Goal: Task Accomplishment & Management: Use online tool/utility

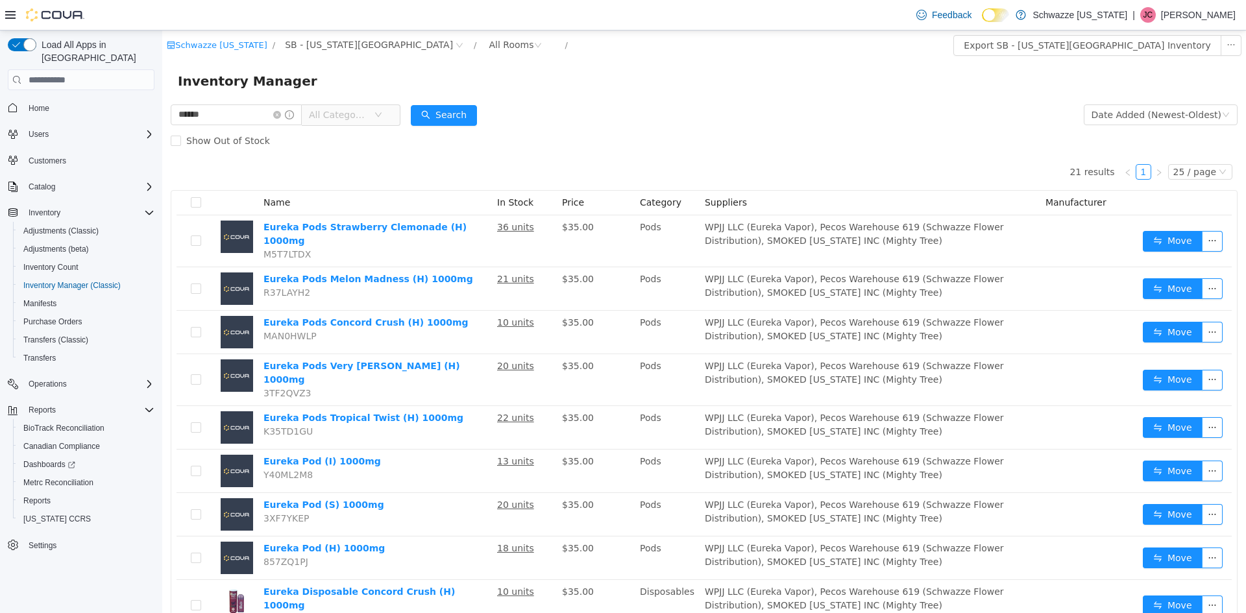
scroll to position [33, 0]
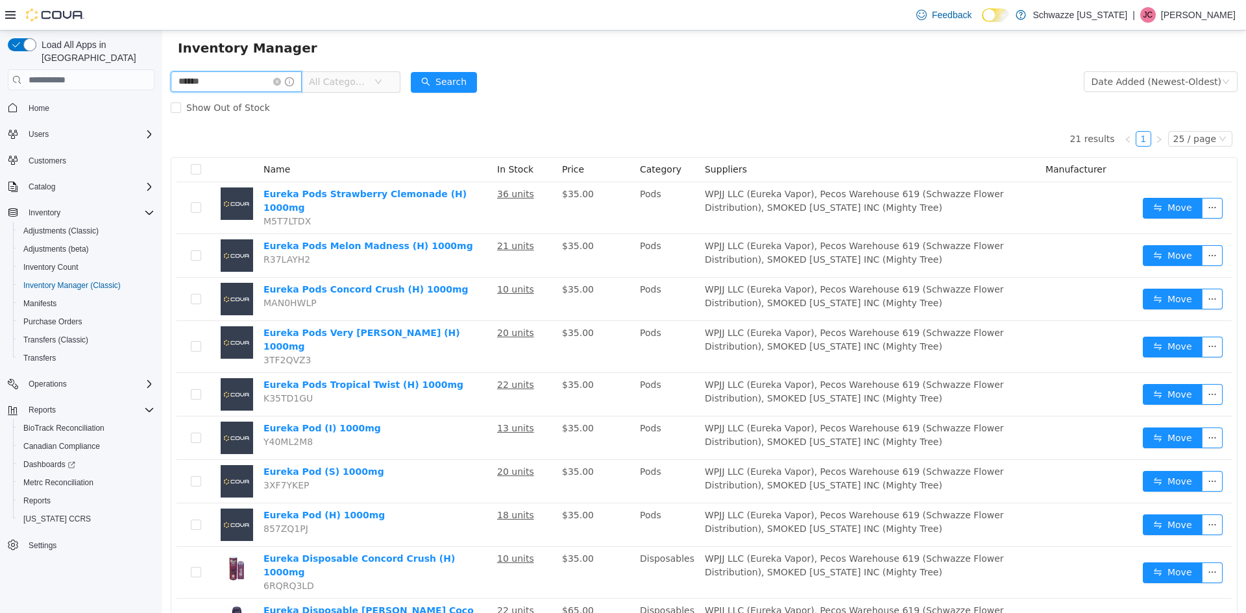
drag, startPoint x: 215, startPoint y: 87, endPoint x: 67, endPoint y: 93, distance: 148.7
click at [162, 93] on html "Schwazze [US_STATE] / SB - [US_STATE][GEOGRAPHIC_DATA] / All Rooms / Export SB …" at bounding box center [704, 288] width 1084 height 583
type input "*********"
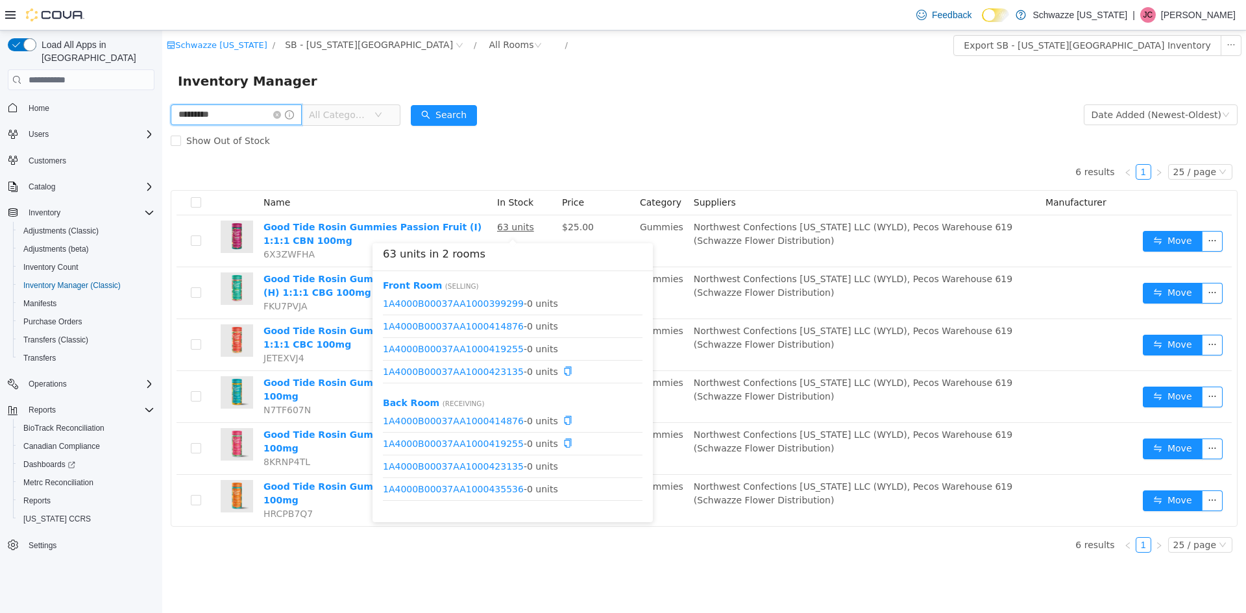
scroll to position [153, 0]
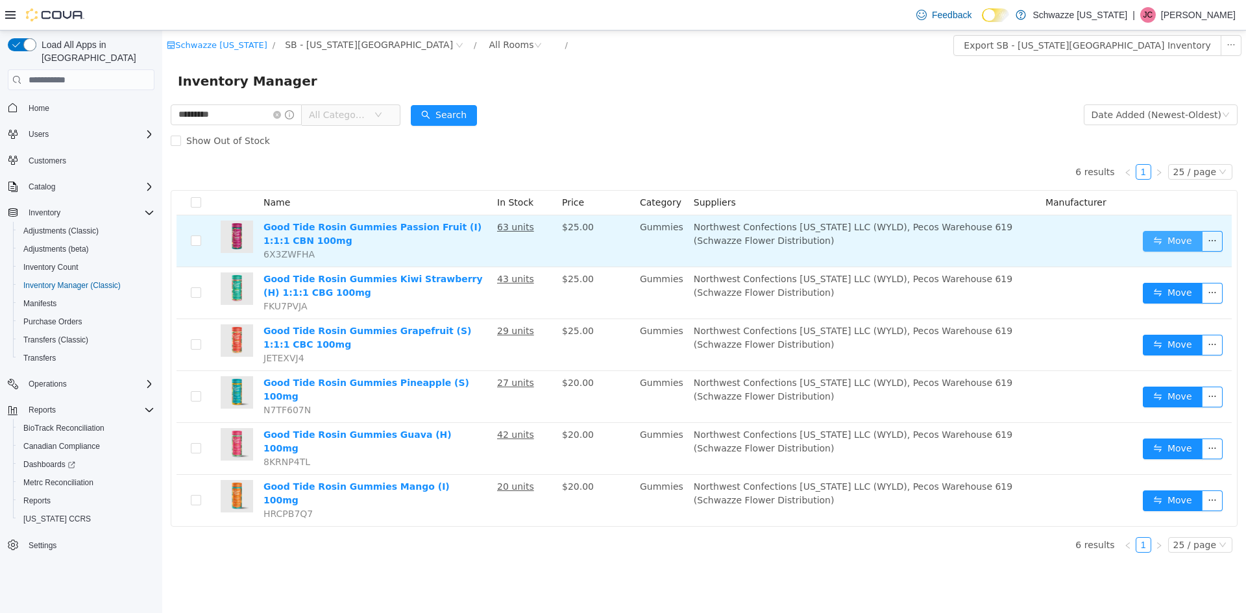
click at [1170, 249] on button "Move" at bounding box center [1173, 241] width 60 height 21
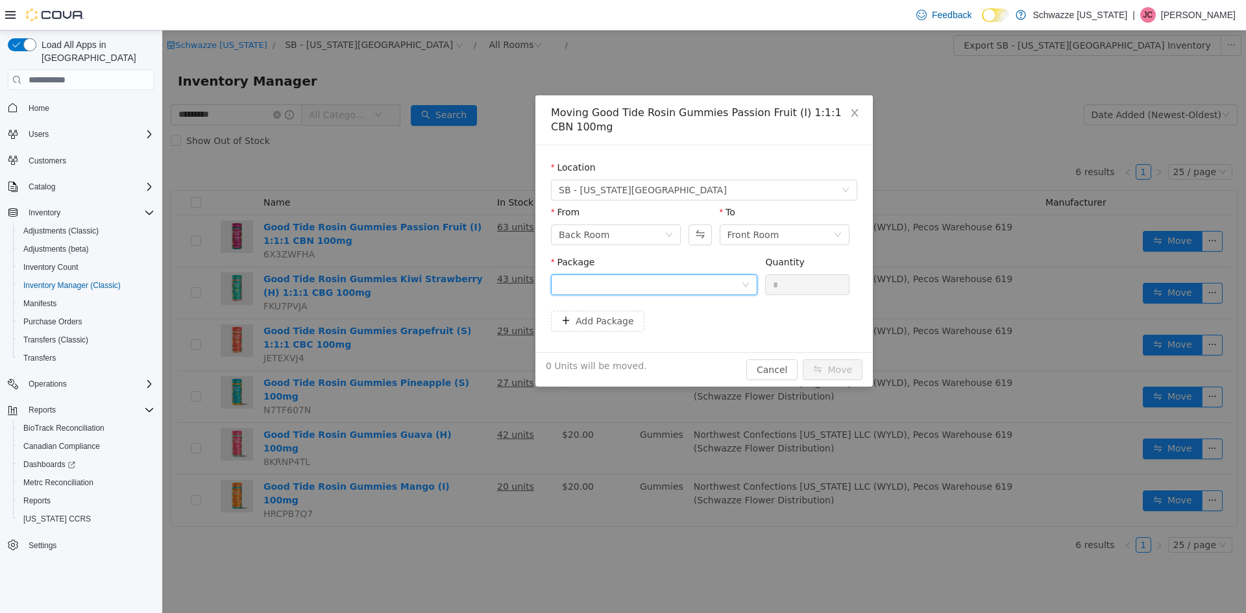
click at [656, 282] on div at bounding box center [650, 284] width 182 height 19
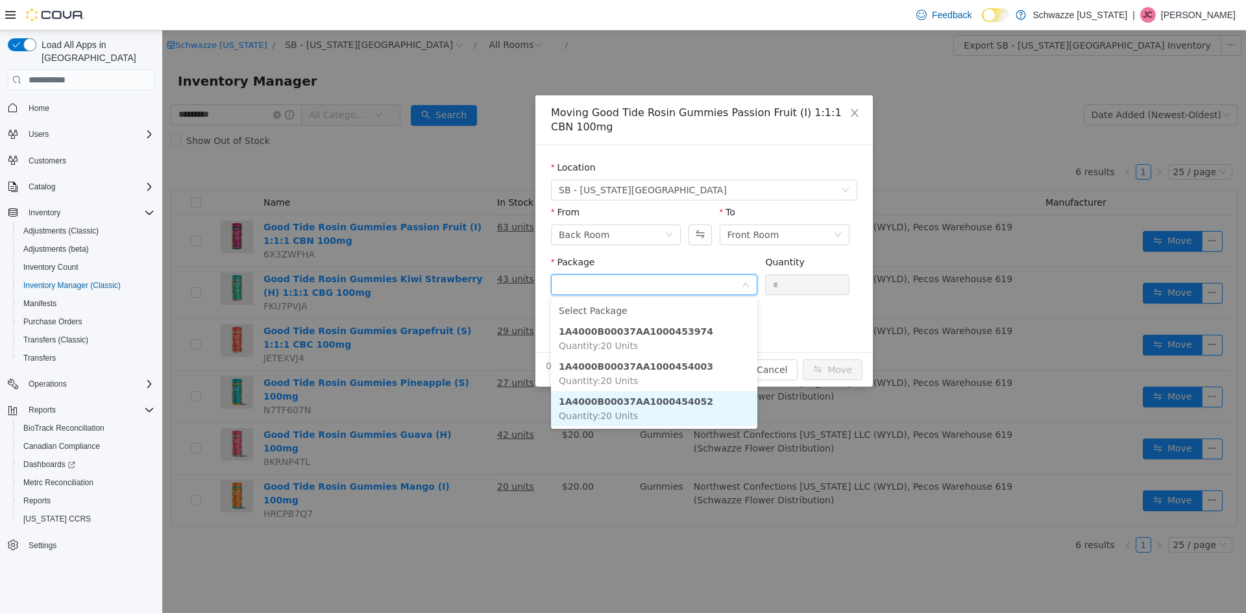
click at [675, 397] on strong "1A4000B00037AA1000454052" at bounding box center [636, 402] width 154 height 10
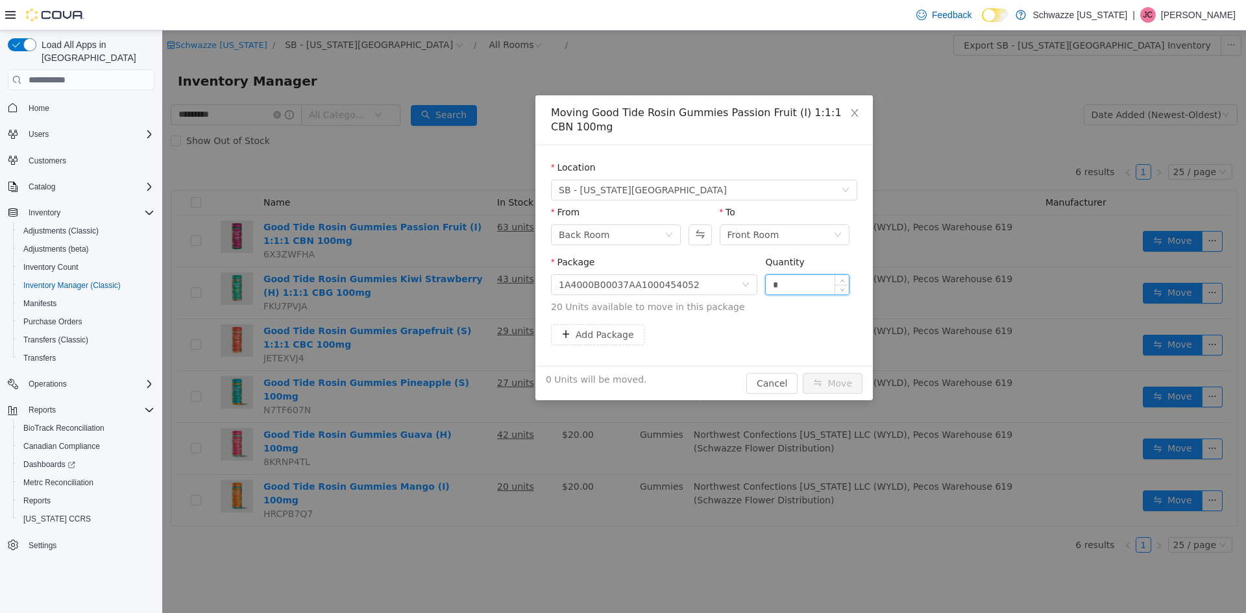
click at [791, 283] on input "*" at bounding box center [807, 284] width 83 height 19
type input "**"
click at [803, 373] on button "Move" at bounding box center [833, 383] width 60 height 21
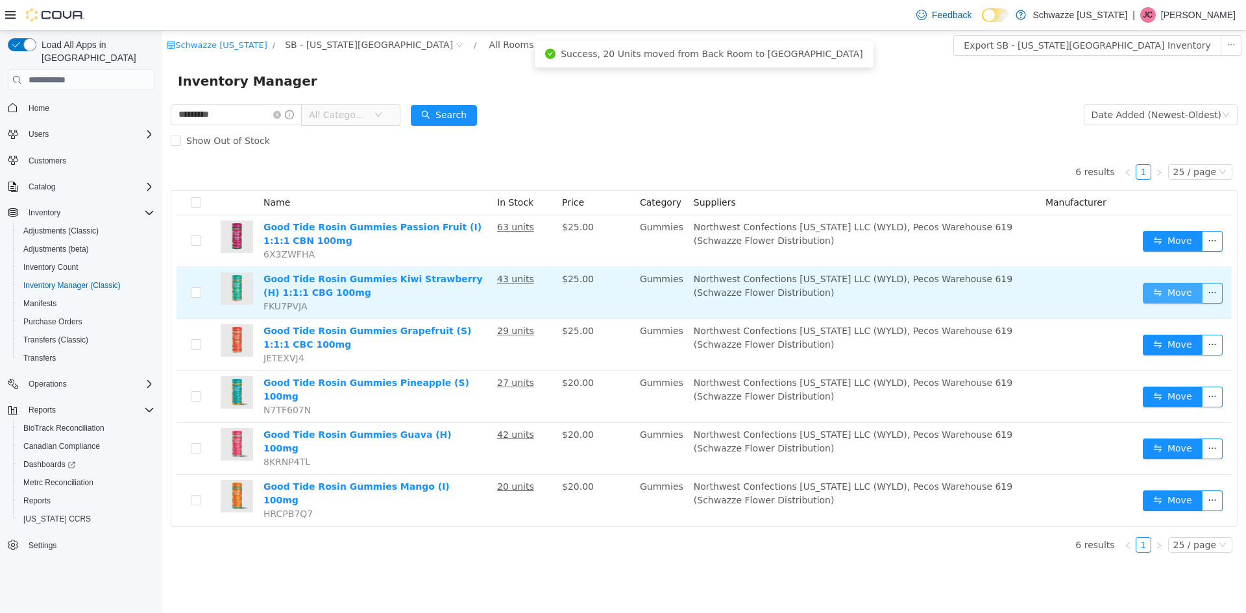
click at [1161, 288] on button "Move" at bounding box center [1173, 293] width 60 height 21
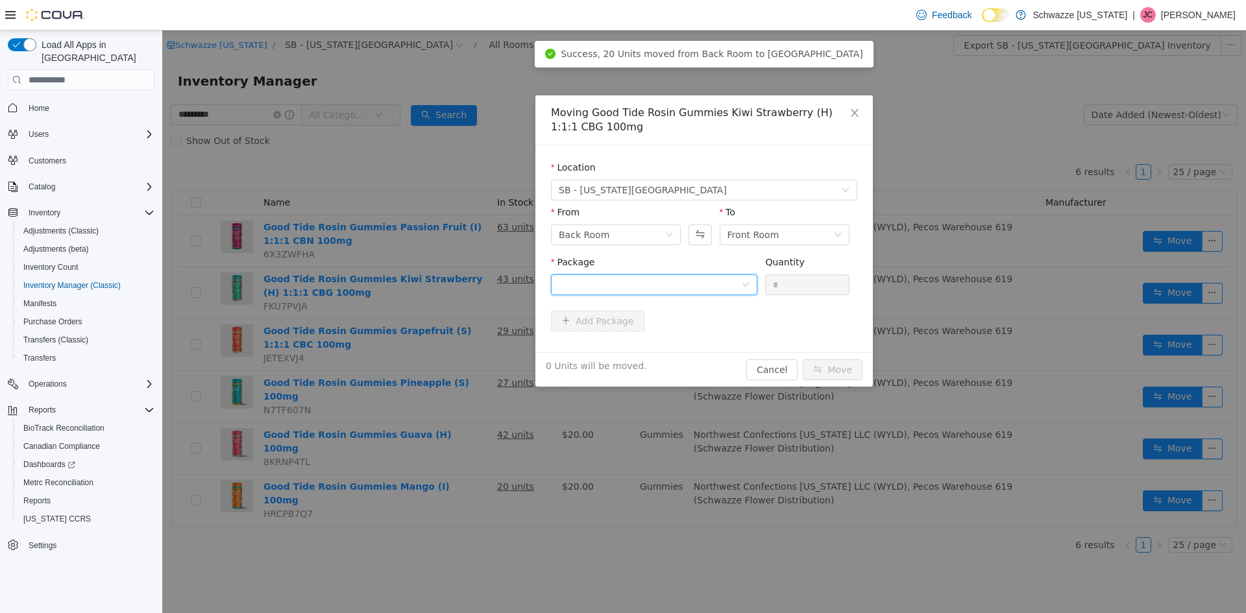
click at [707, 285] on div at bounding box center [650, 284] width 182 height 19
click at [789, 378] on div "0 Units will be moved. Cancel Move" at bounding box center [704, 369] width 338 height 34
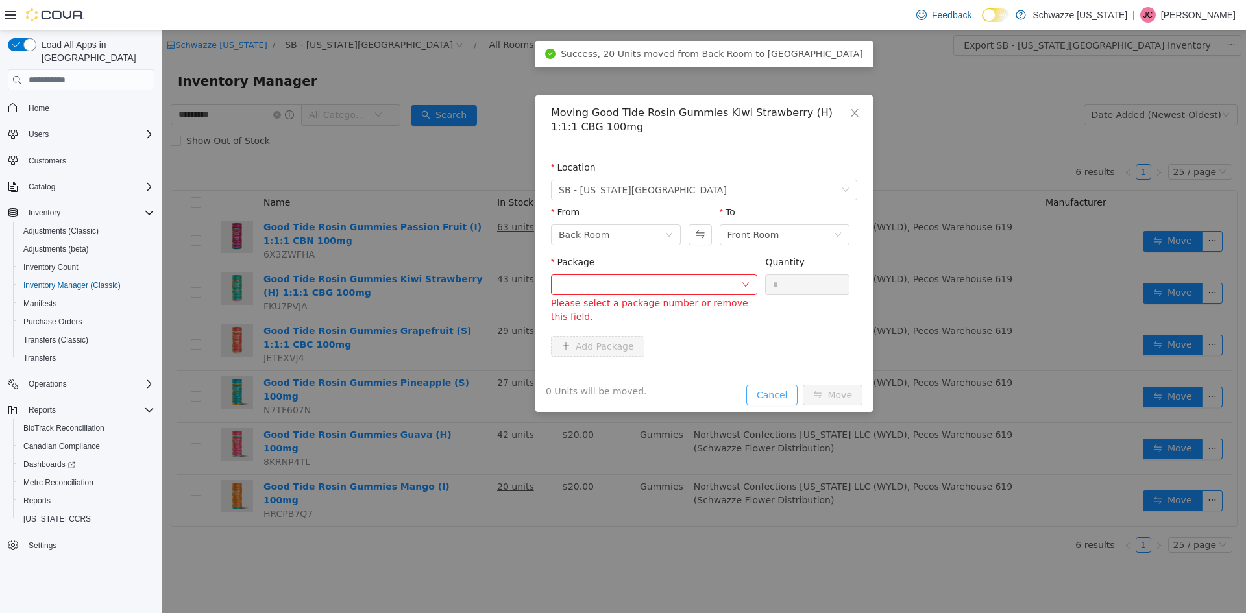
click at [772, 400] on button "Cancel" at bounding box center [771, 395] width 51 height 21
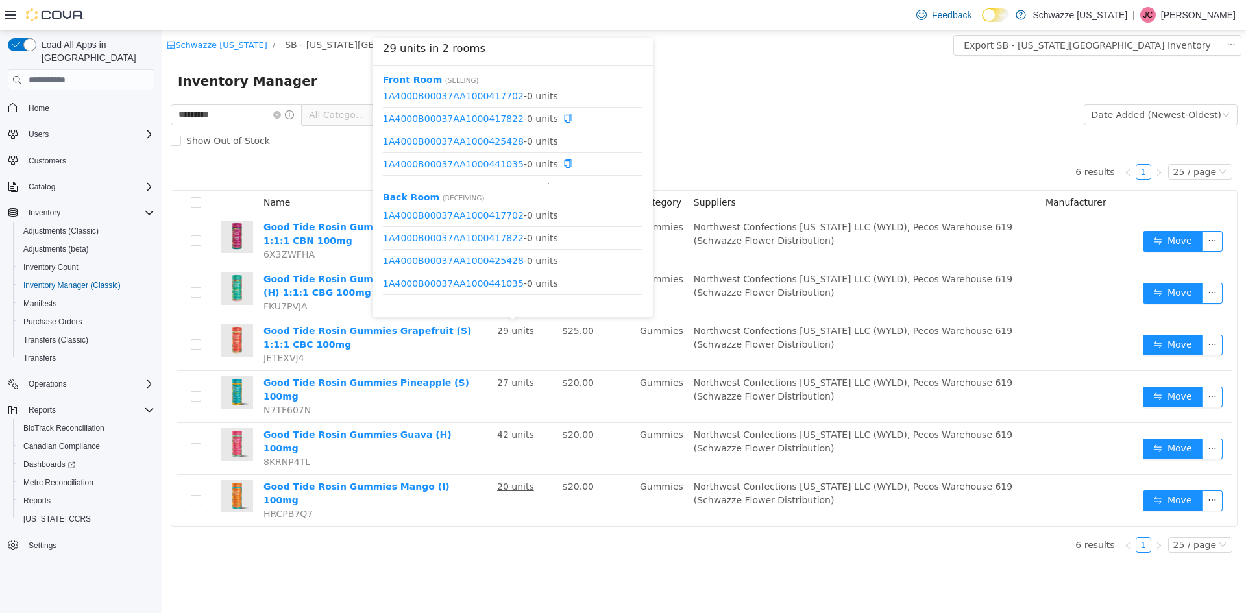
scroll to position [39, 0]
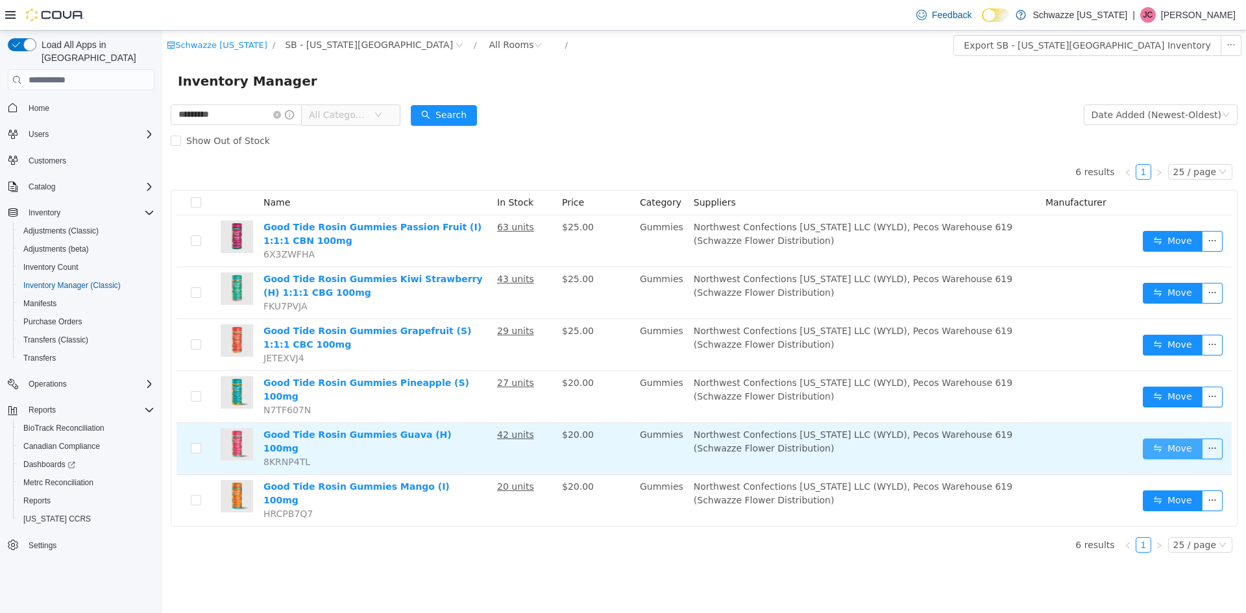
click at [1188, 439] on button "Move" at bounding box center [1173, 449] width 60 height 21
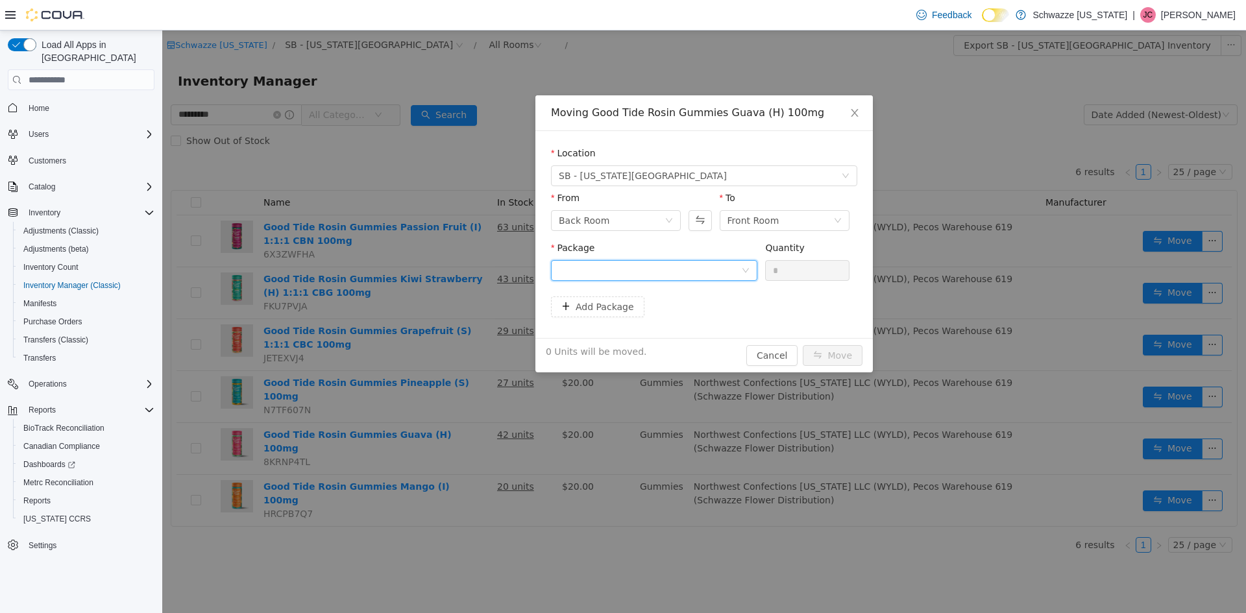
click at [684, 265] on div at bounding box center [650, 270] width 182 height 19
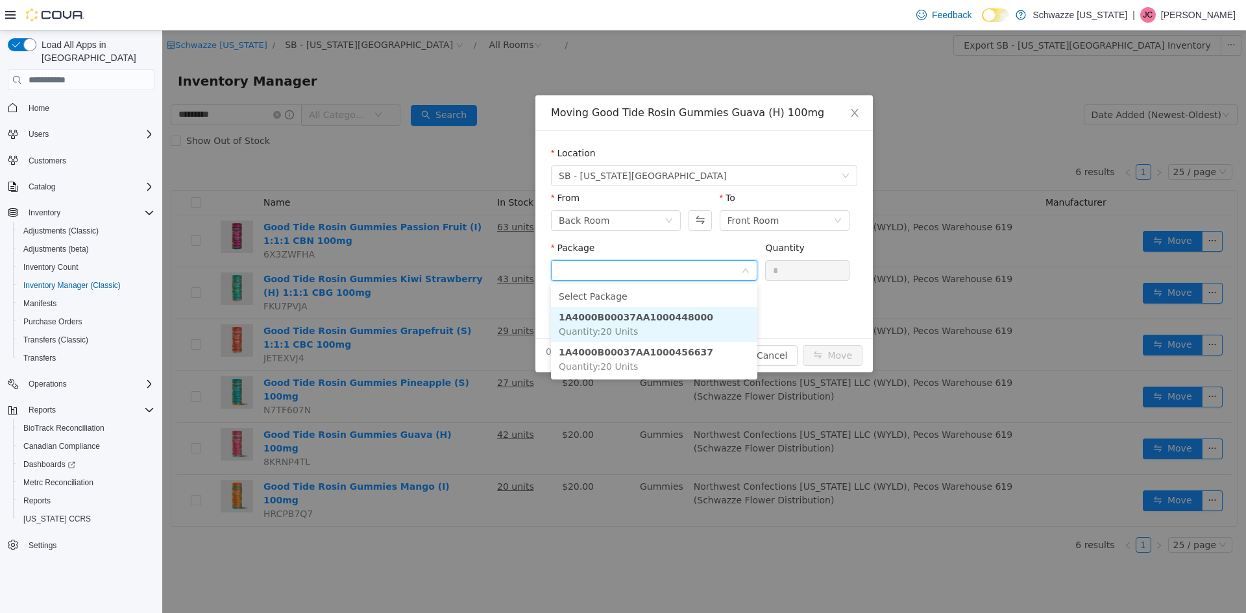
click at [630, 322] on strong "1A4000B00037AA1000448000" at bounding box center [636, 317] width 154 height 10
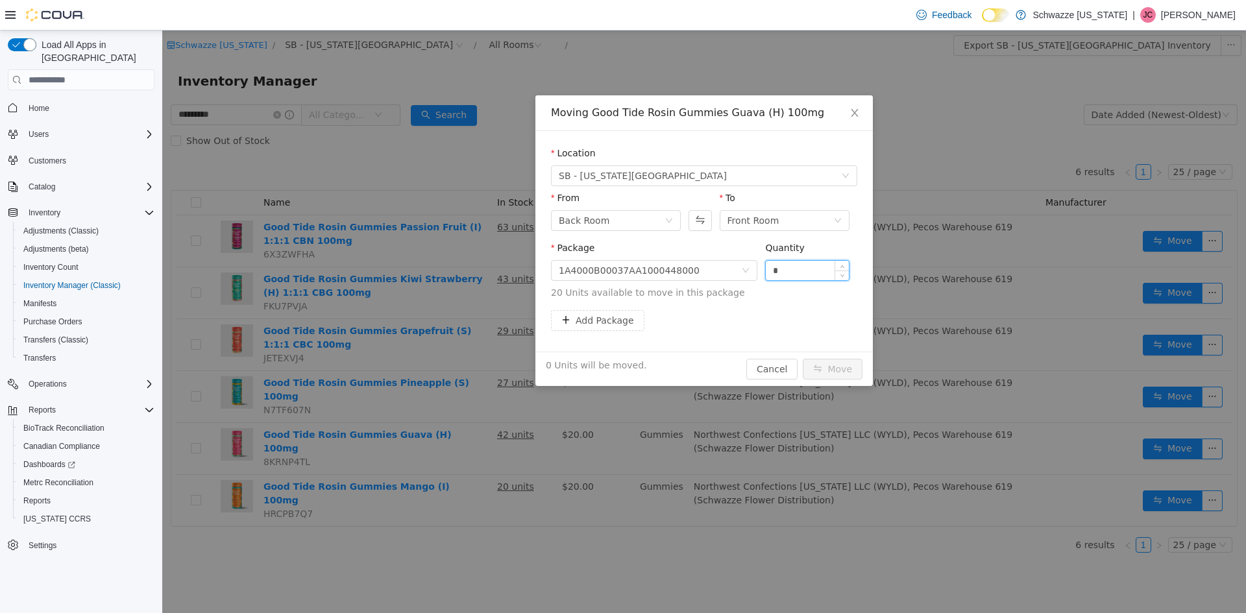
click at [783, 265] on input "*" at bounding box center [807, 270] width 83 height 19
type input "**"
click at [803, 359] on button "Move" at bounding box center [833, 369] width 60 height 21
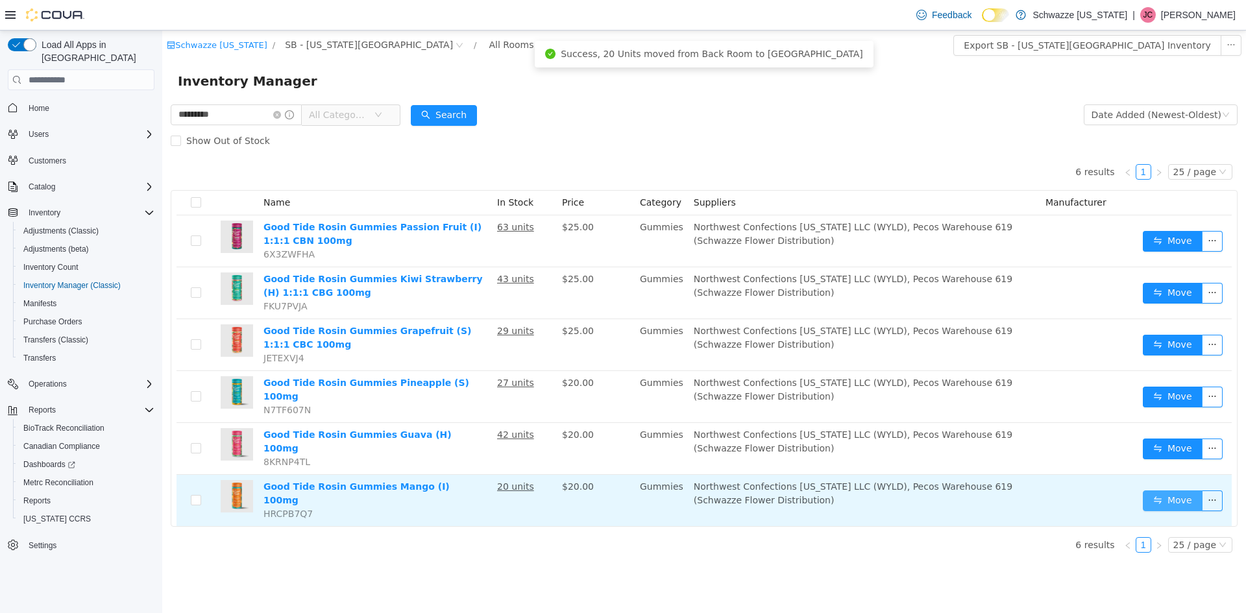
click at [1167, 491] on button "Move" at bounding box center [1173, 501] width 60 height 21
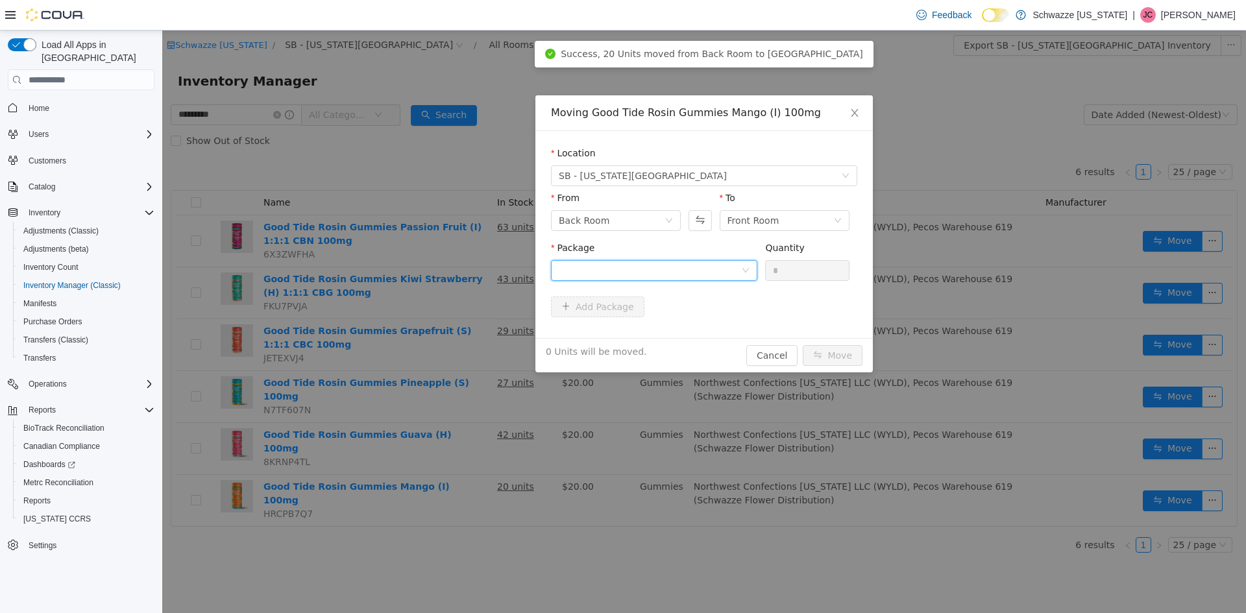
click at [663, 273] on div at bounding box center [650, 270] width 182 height 19
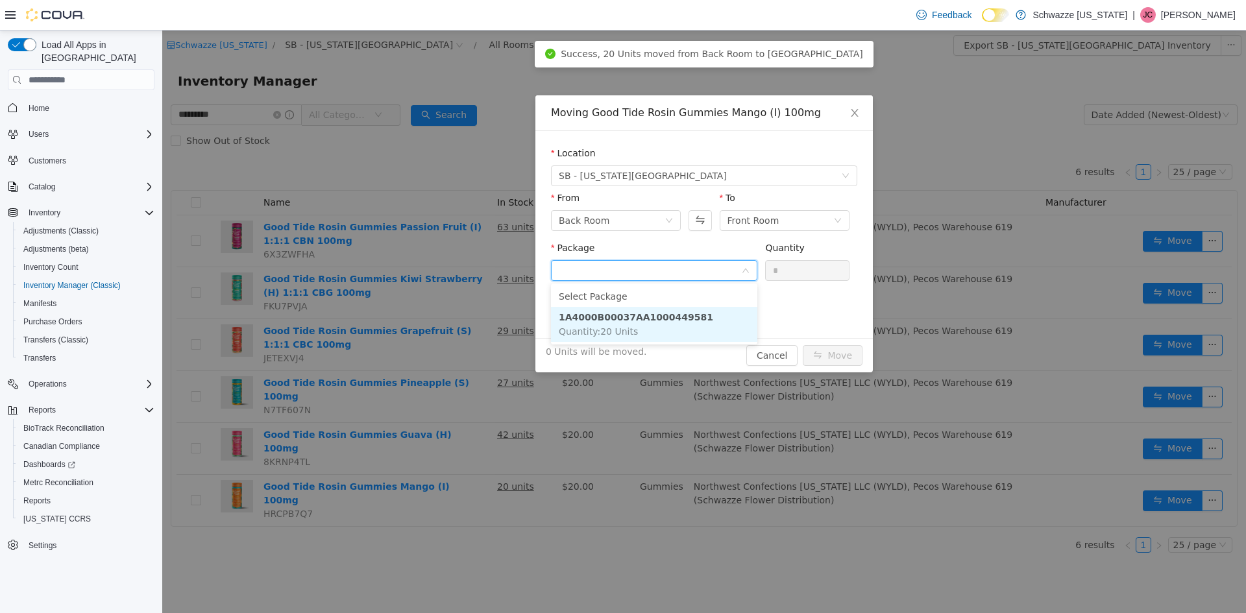
click at [665, 319] on strong "1A4000B00037AA1000449581" at bounding box center [636, 317] width 154 height 10
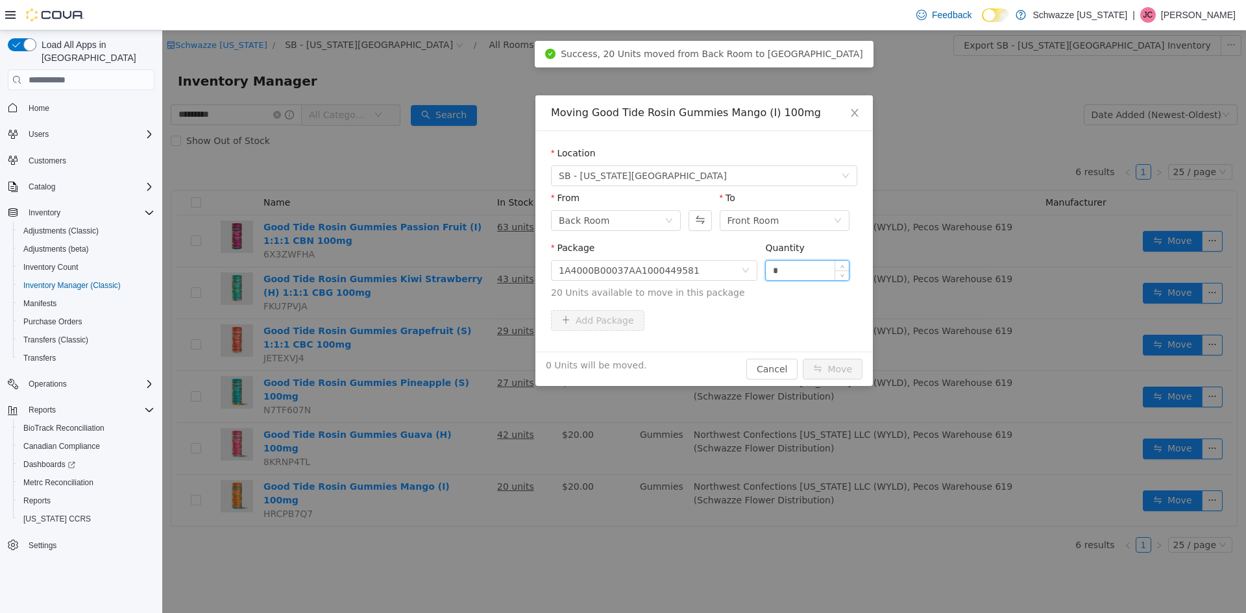
click at [818, 273] on input "*" at bounding box center [807, 270] width 83 height 19
type input "**"
click at [803, 359] on button "Move" at bounding box center [833, 369] width 60 height 21
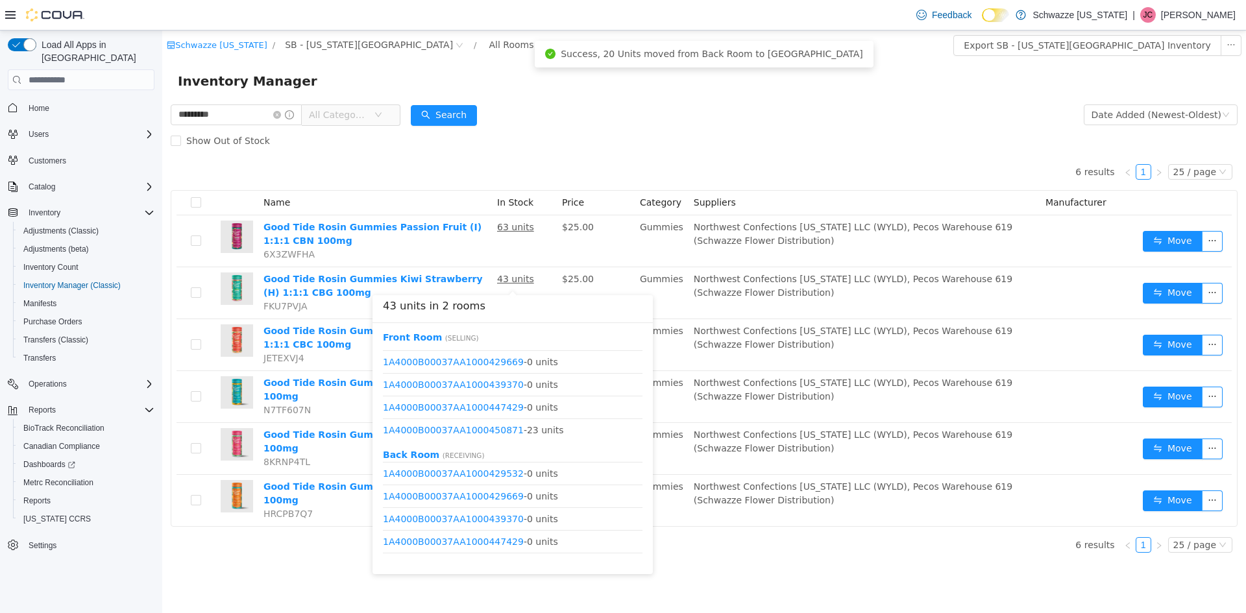
scroll to position [0, 0]
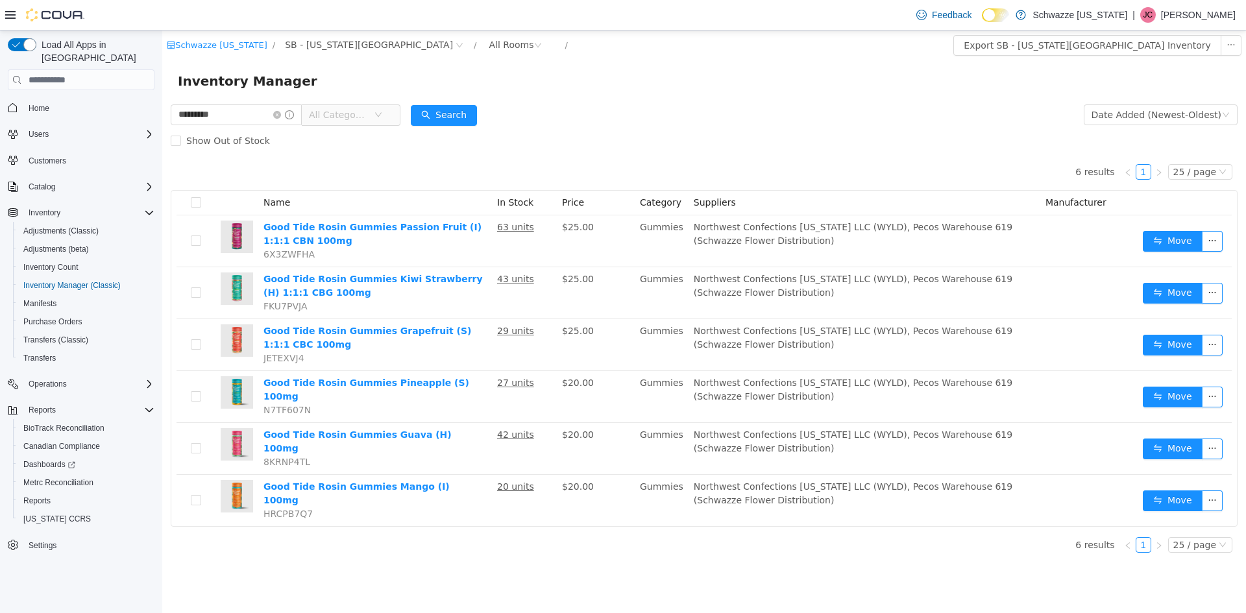
click at [635, 111] on form "********* All Categories Date Added (Newest-Oldest) Search Show Out of Stock" at bounding box center [704, 128] width 1067 height 52
drag, startPoint x: 186, startPoint y: 127, endPoint x: 69, endPoint y: 132, distance: 116.9
click at [162, 132] on html "Schwazze [US_STATE] / SB - [US_STATE][GEOGRAPHIC_DATA] / All Rooms / Export SB …" at bounding box center [704, 322] width 1084 height 583
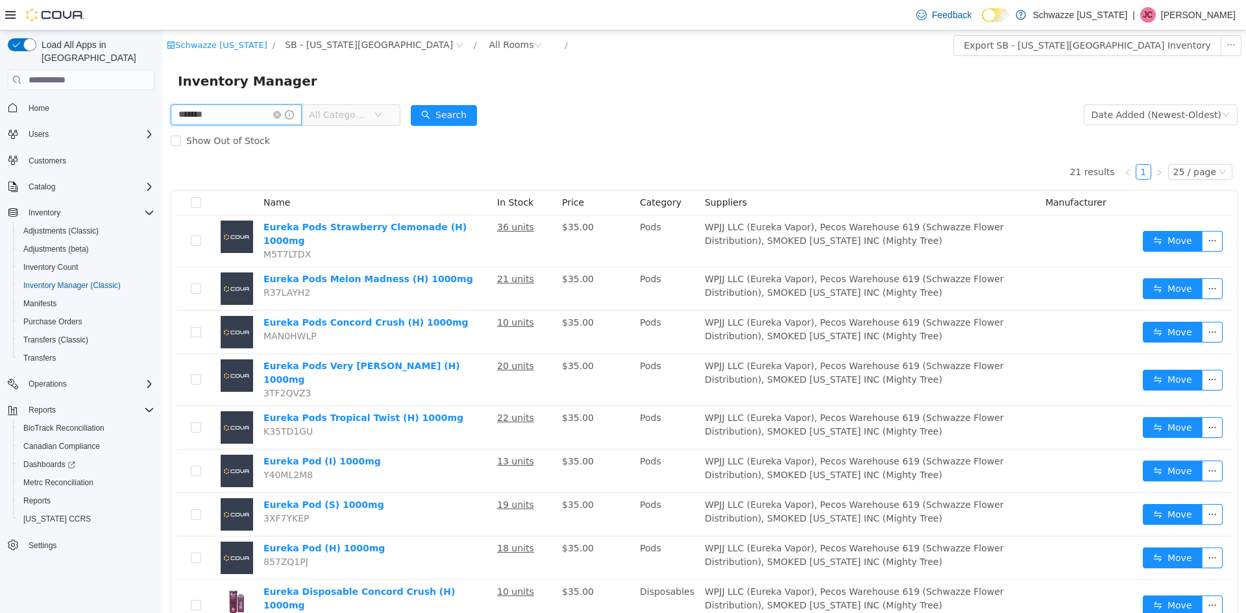
type input "******"
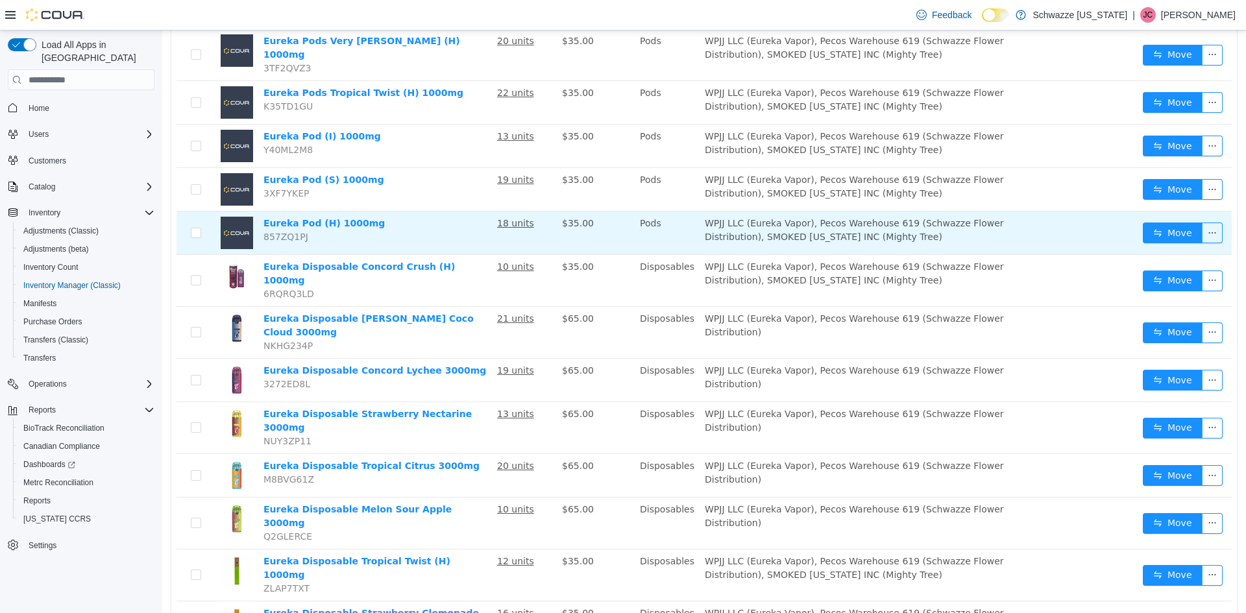
scroll to position [454, 0]
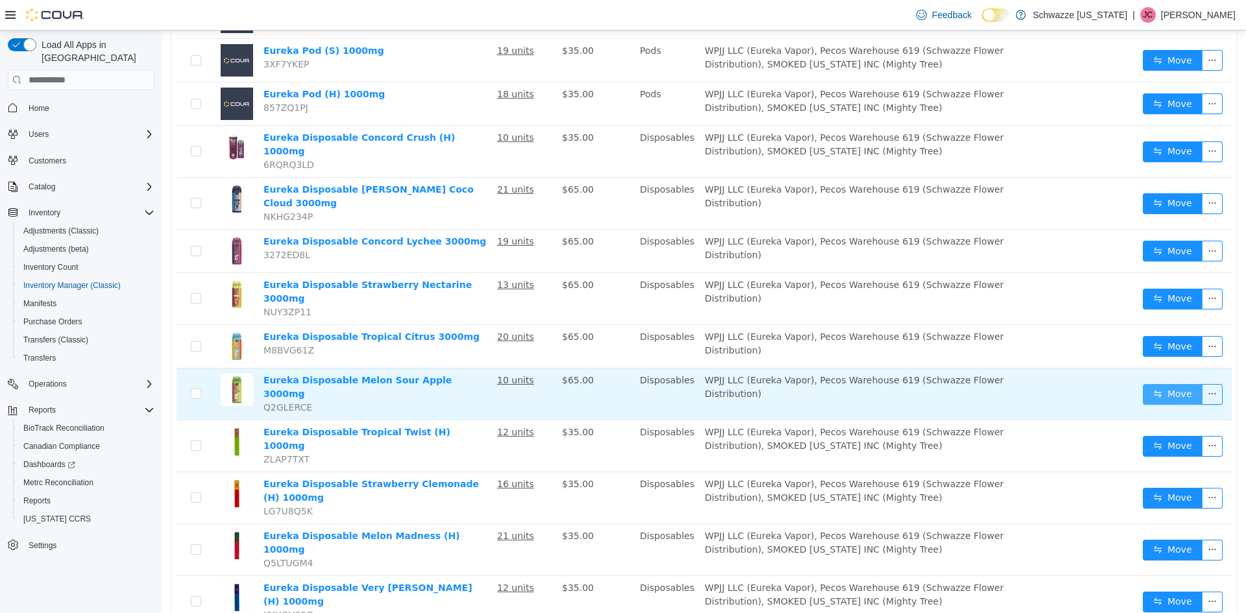
click at [1182, 384] on button "Move" at bounding box center [1173, 394] width 60 height 21
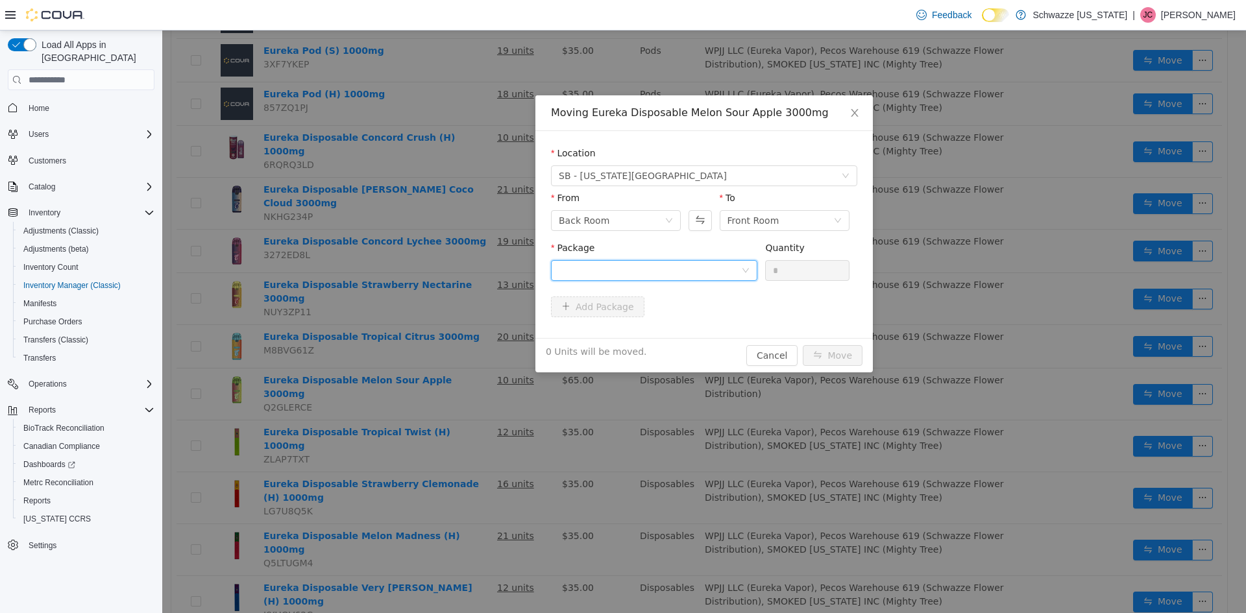
click at [652, 265] on div at bounding box center [650, 270] width 182 height 19
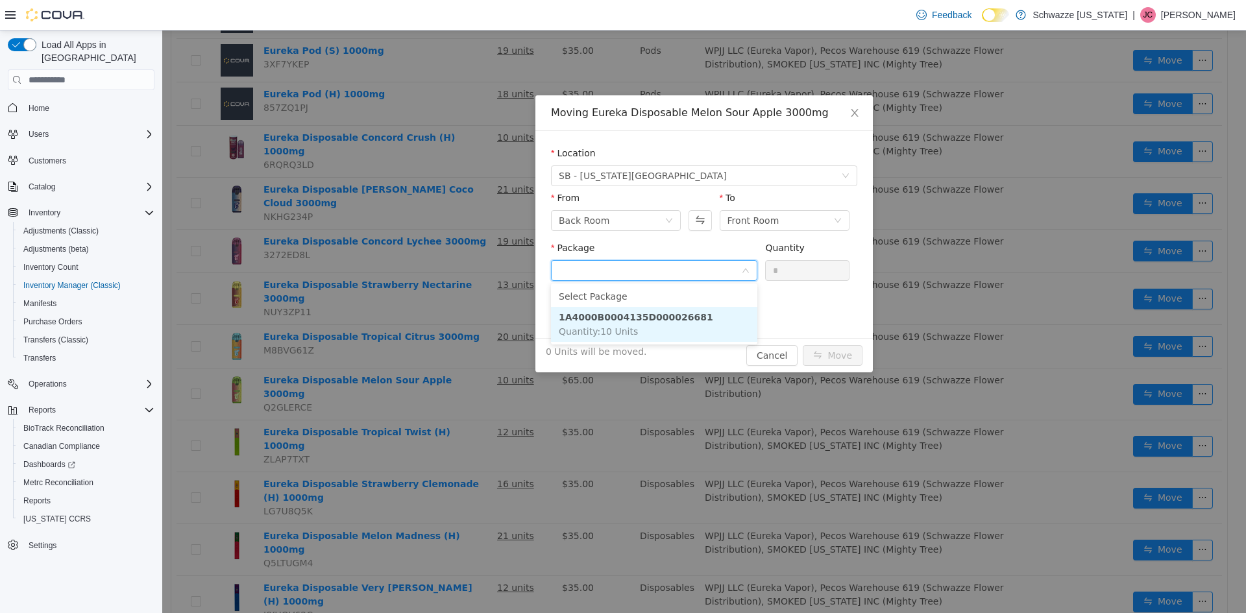
click at [659, 325] on li "1A4000B0004135D000026681 Quantity : 10 Units" at bounding box center [654, 324] width 206 height 35
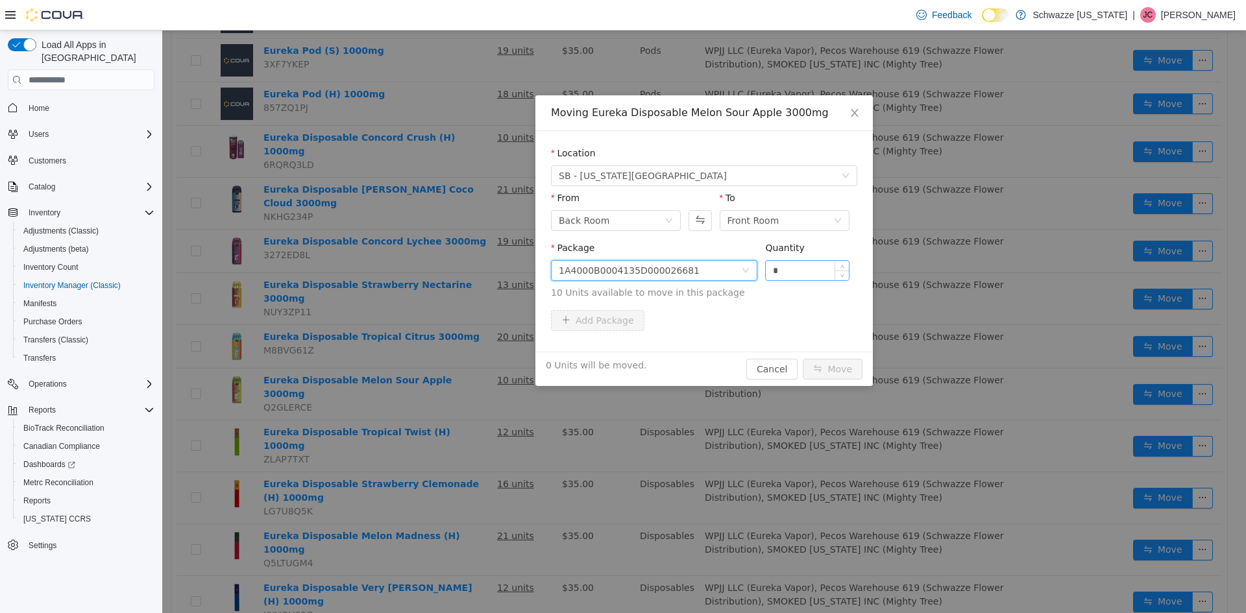
click at [794, 265] on input "*" at bounding box center [807, 270] width 83 height 19
type input "**"
click at [803, 359] on button "Move" at bounding box center [833, 369] width 60 height 21
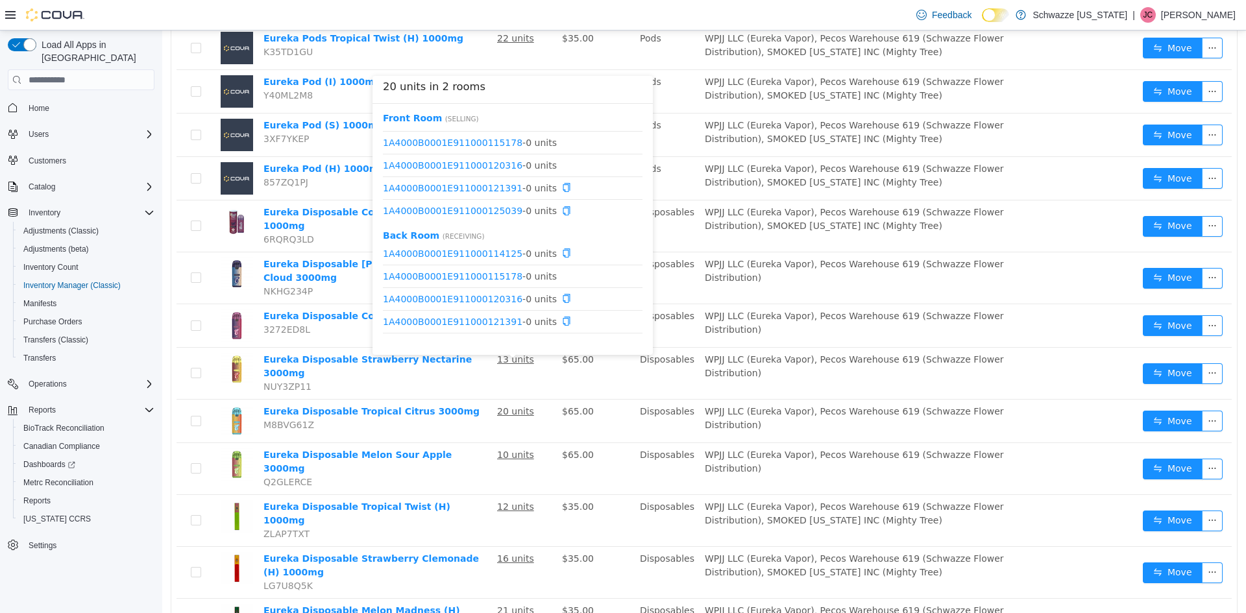
scroll to position [293, 0]
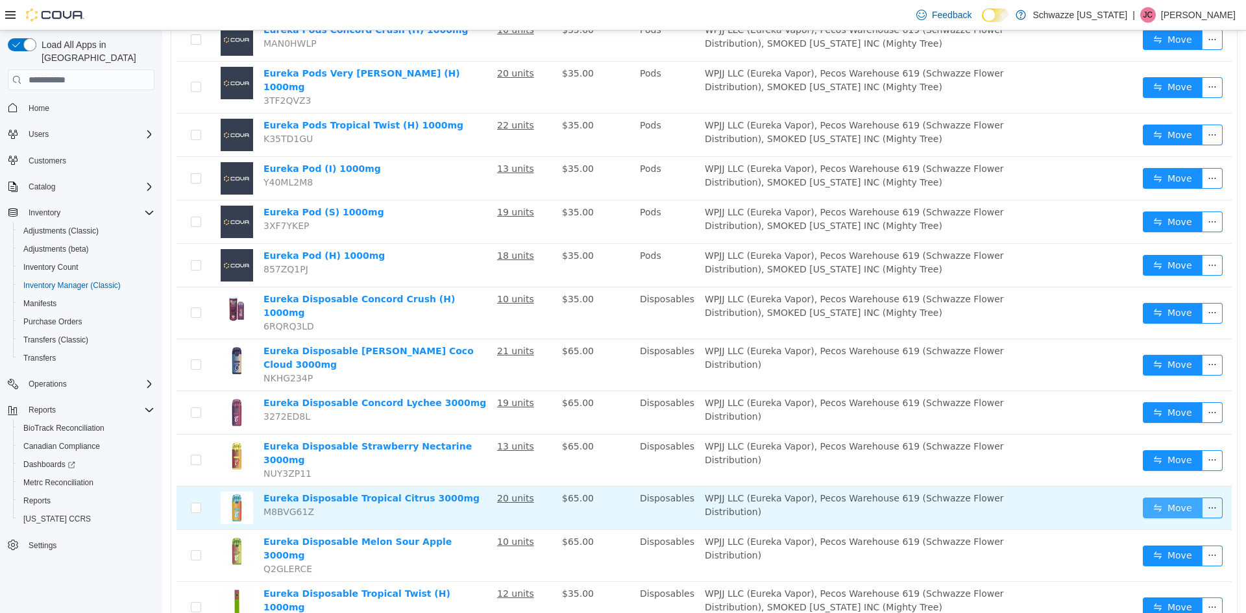
click at [1154, 498] on button "Move" at bounding box center [1173, 508] width 60 height 21
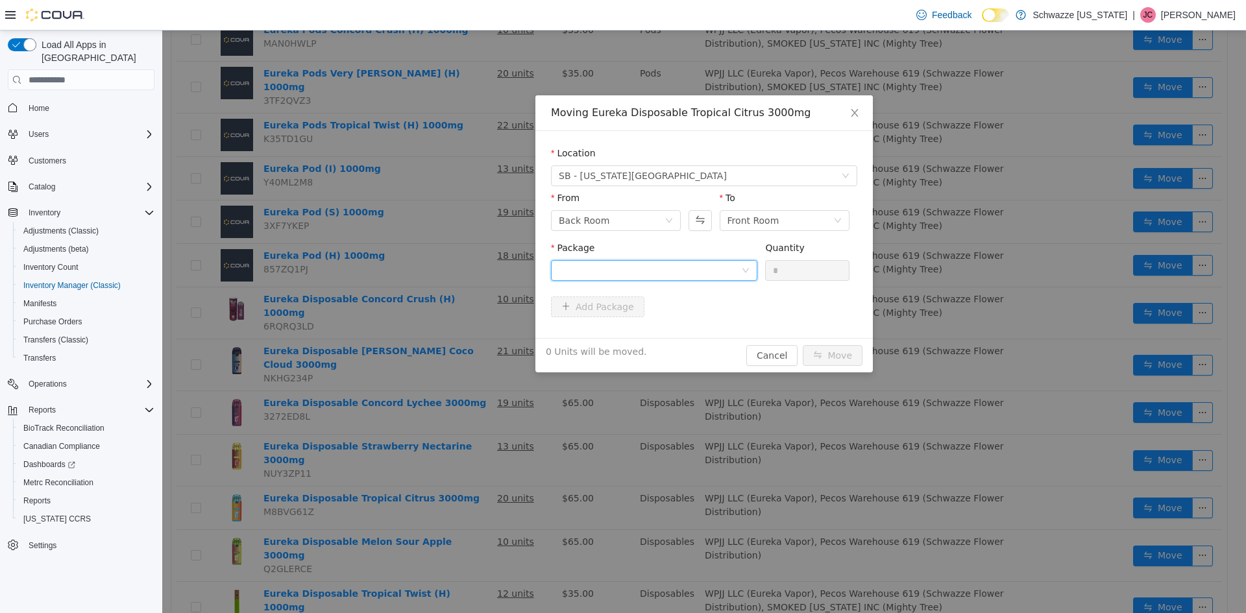
click at [645, 265] on div at bounding box center [650, 270] width 182 height 19
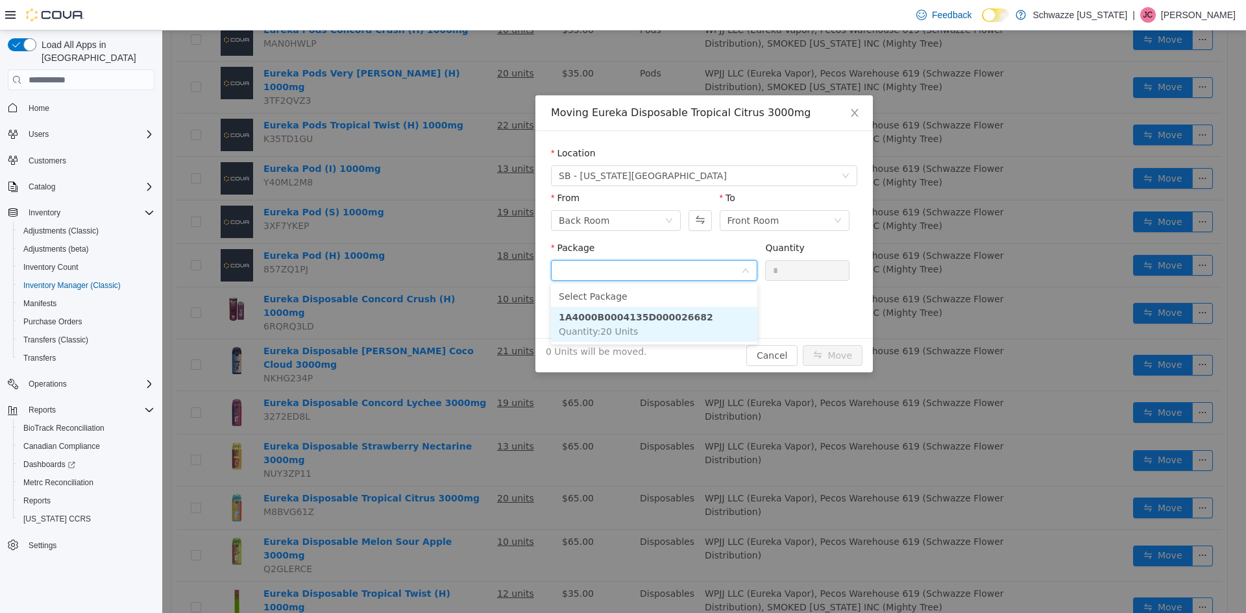
click at [662, 325] on li "1A4000B0004135D000026682 Quantity : 20 Units" at bounding box center [654, 324] width 206 height 35
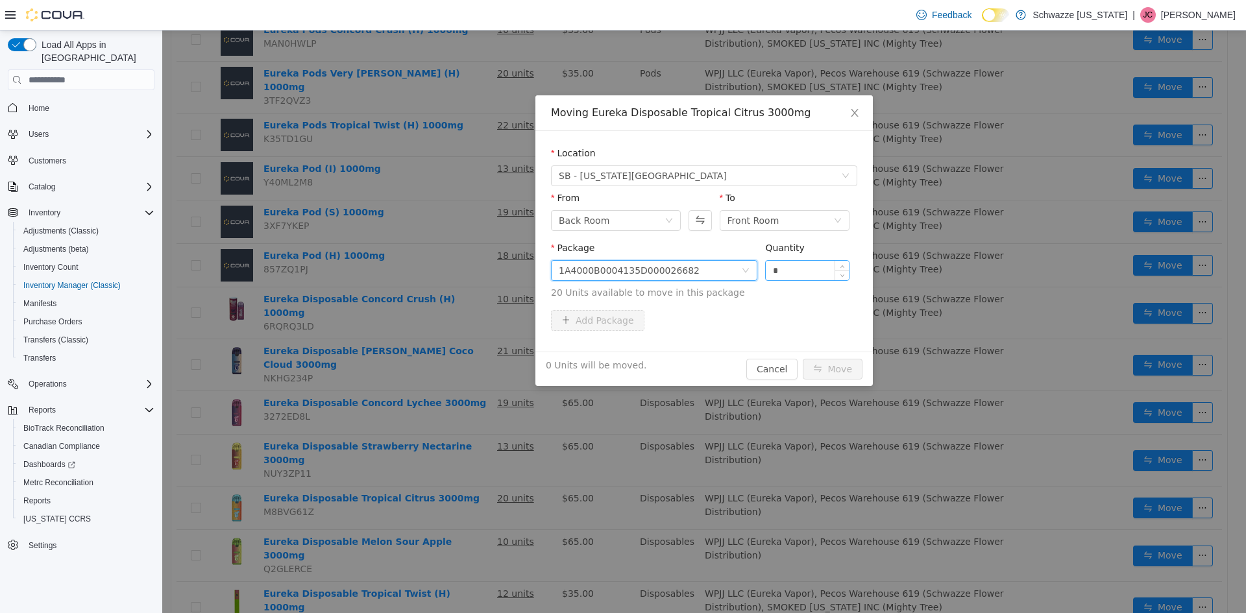
click at [794, 269] on input "*" at bounding box center [807, 270] width 83 height 19
type input "**"
click at [803, 359] on button "Move" at bounding box center [833, 369] width 60 height 21
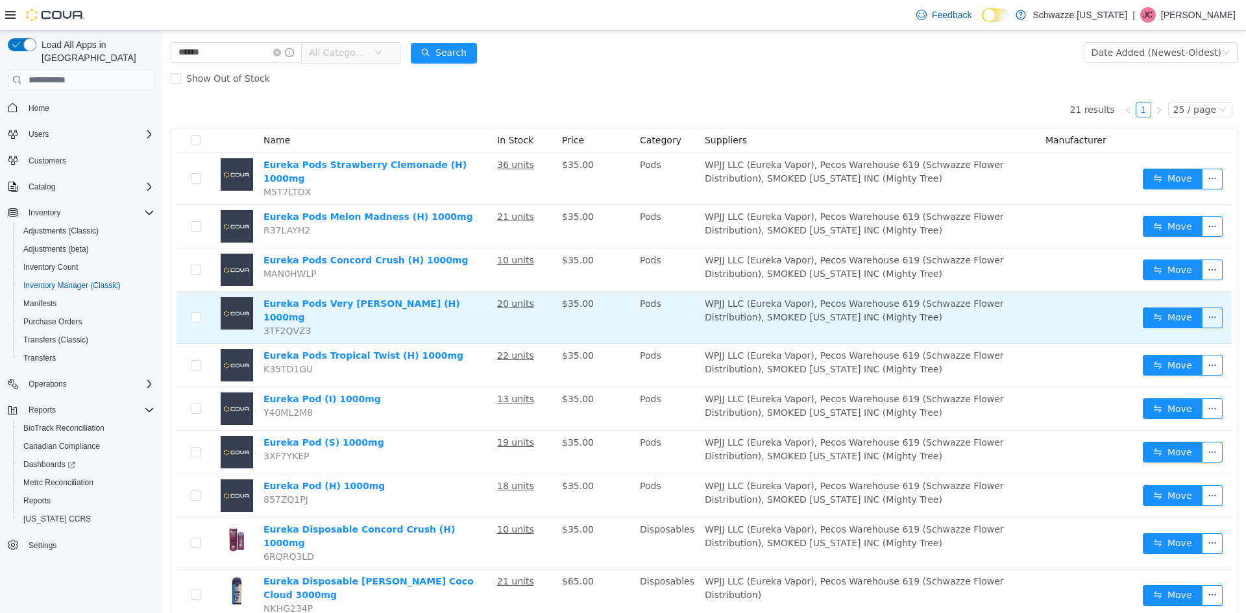
scroll to position [0, 0]
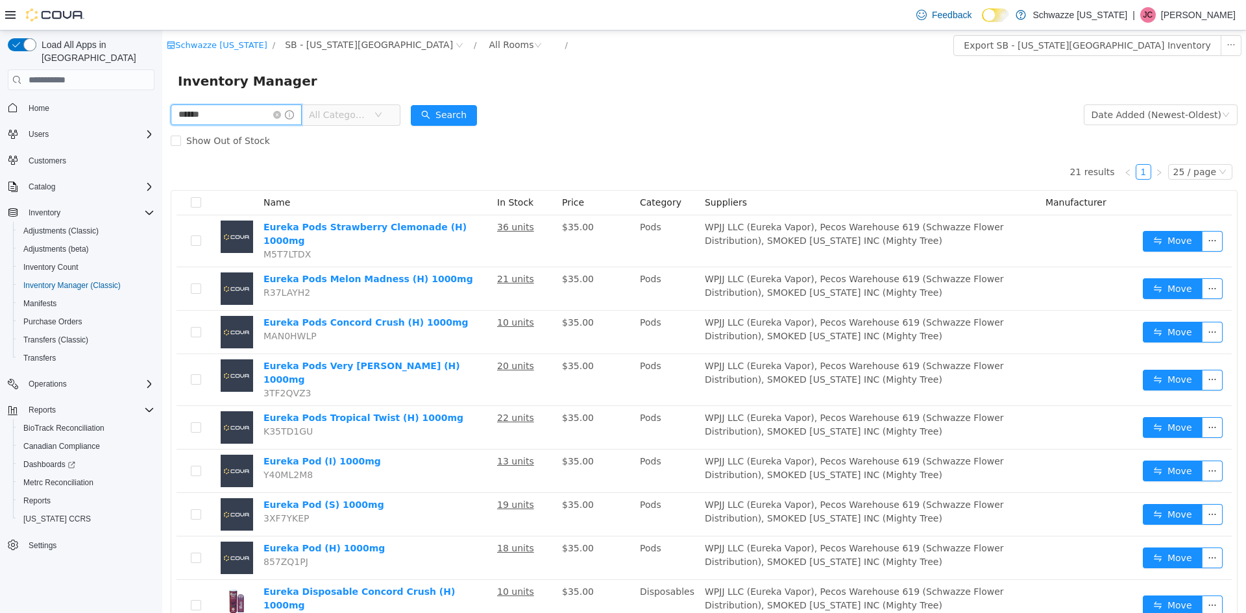
drag, startPoint x: 229, startPoint y: 114, endPoint x: 273, endPoint y: 151, distance: 57.6
click at [162, 120] on html "Schwazze [US_STATE] / SB - [US_STATE][GEOGRAPHIC_DATA] / All Rooms / Export SB …" at bounding box center [704, 322] width 1084 height 583
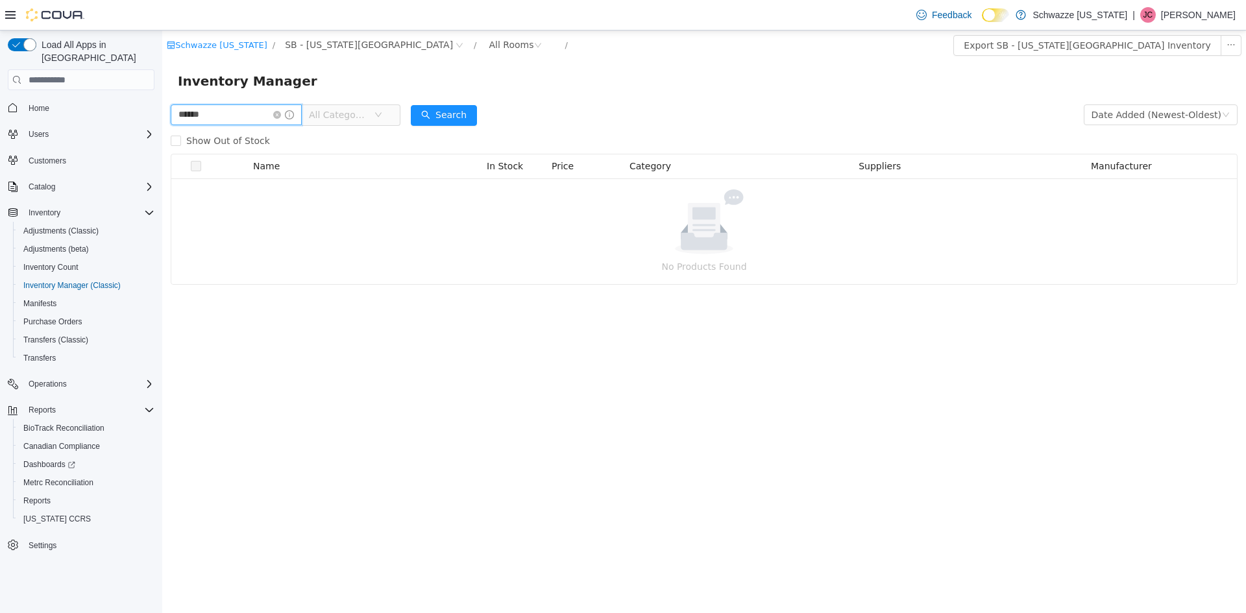
type input "******"
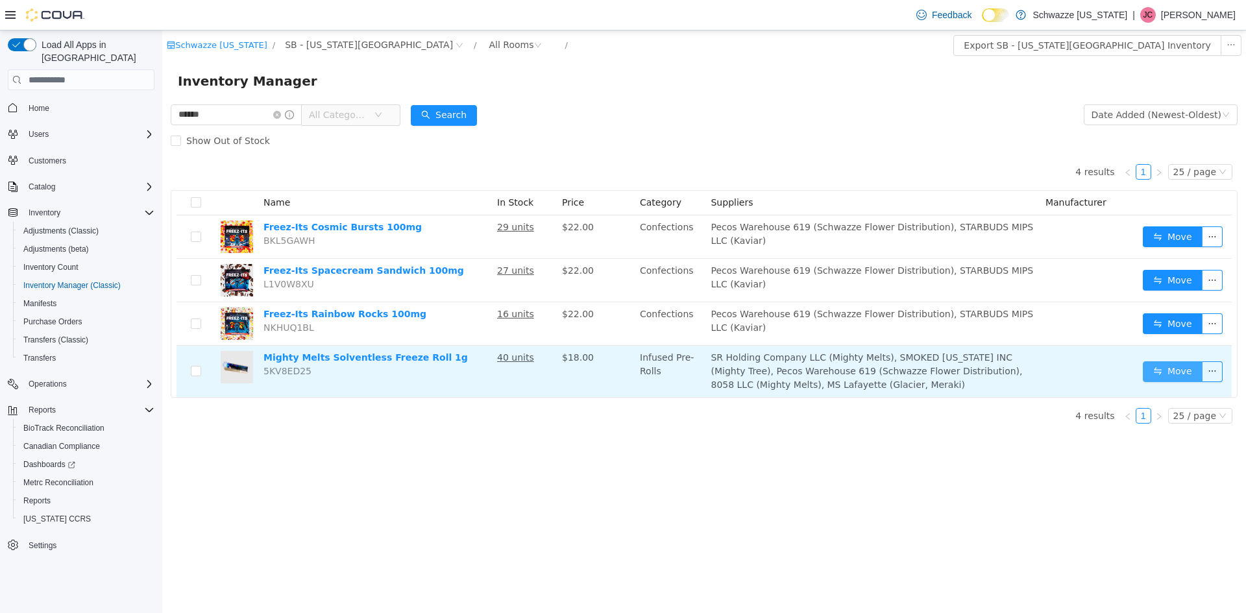
click at [1170, 380] on button "Move" at bounding box center [1173, 372] width 60 height 21
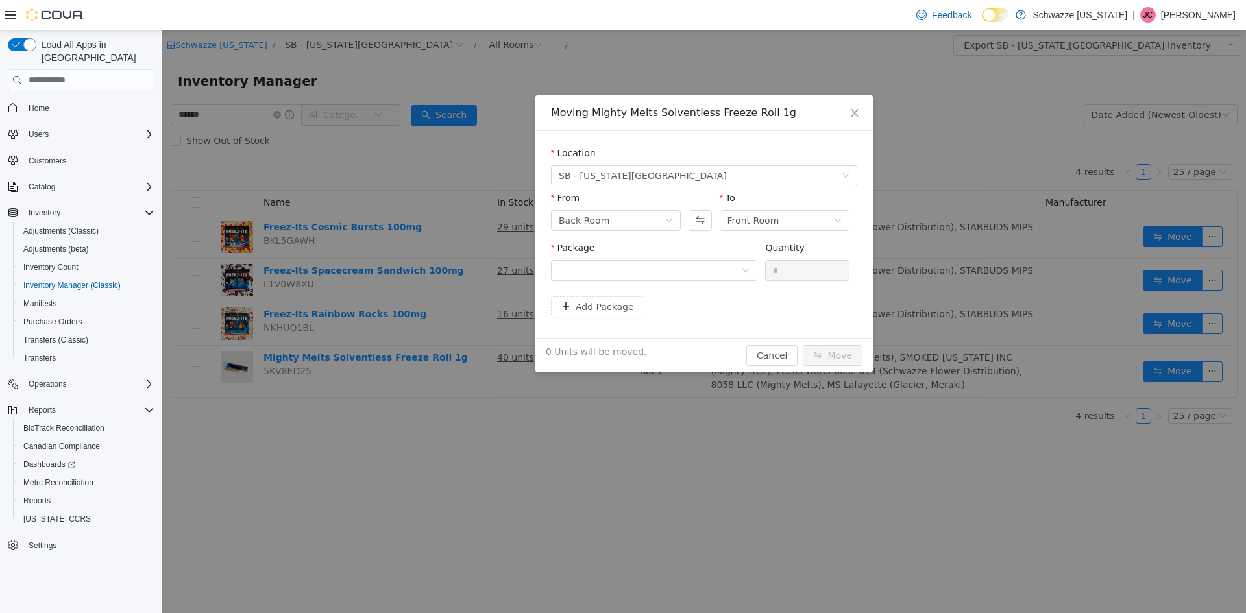
click at [592, 320] on div "Add Package" at bounding box center [704, 310] width 306 height 26
click at [595, 311] on button "Add Package" at bounding box center [597, 307] width 93 height 21
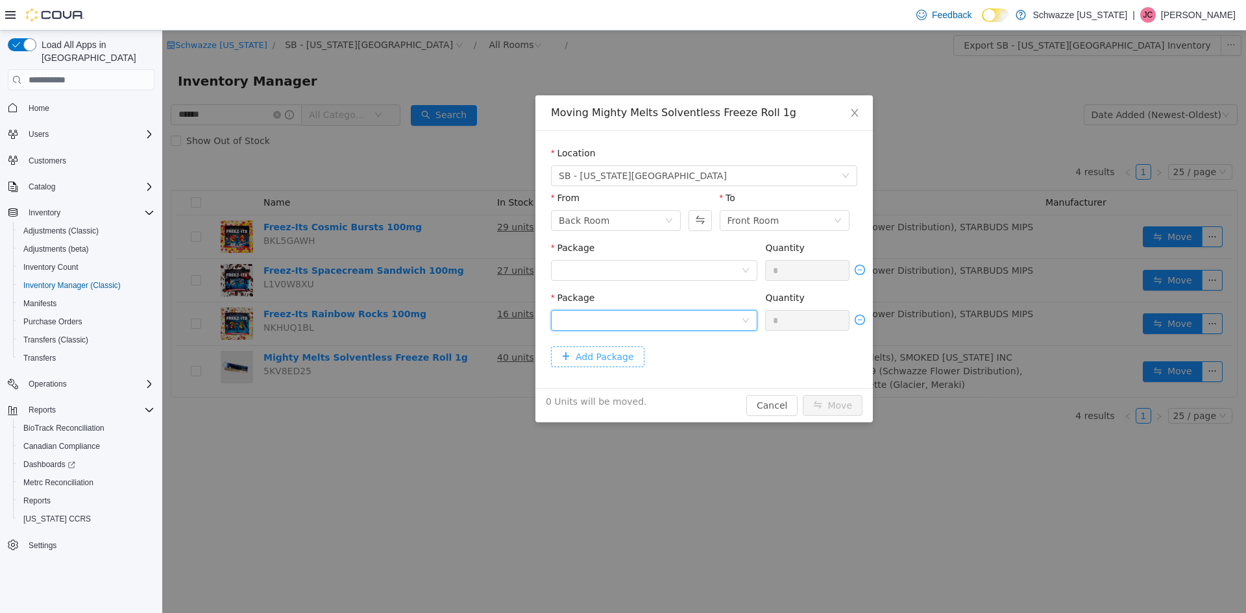
click at [595, 311] on div at bounding box center [650, 320] width 182 height 19
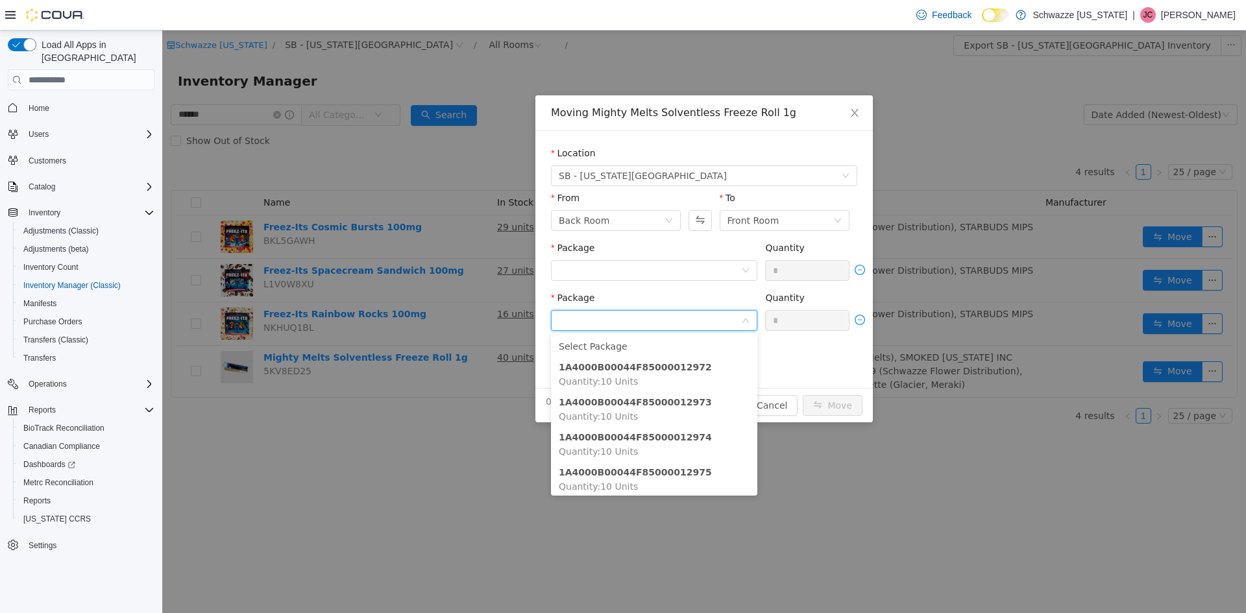
click at [783, 350] on form "Location SB - [US_STATE][GEOGRAPHIC_DATA] From Back Room To Front Room Package …" at bounding box center [704, 260] width 306 height 226
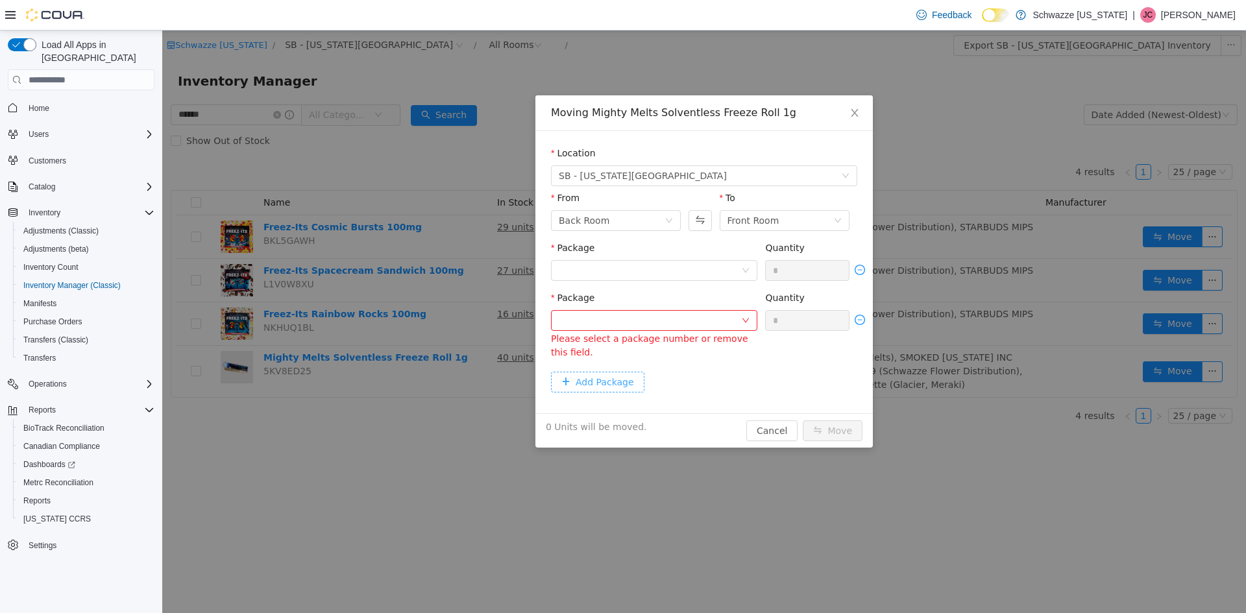
click at [613, 382] on button "Add Package" at bounding box center [597, 382] width 93 height 21
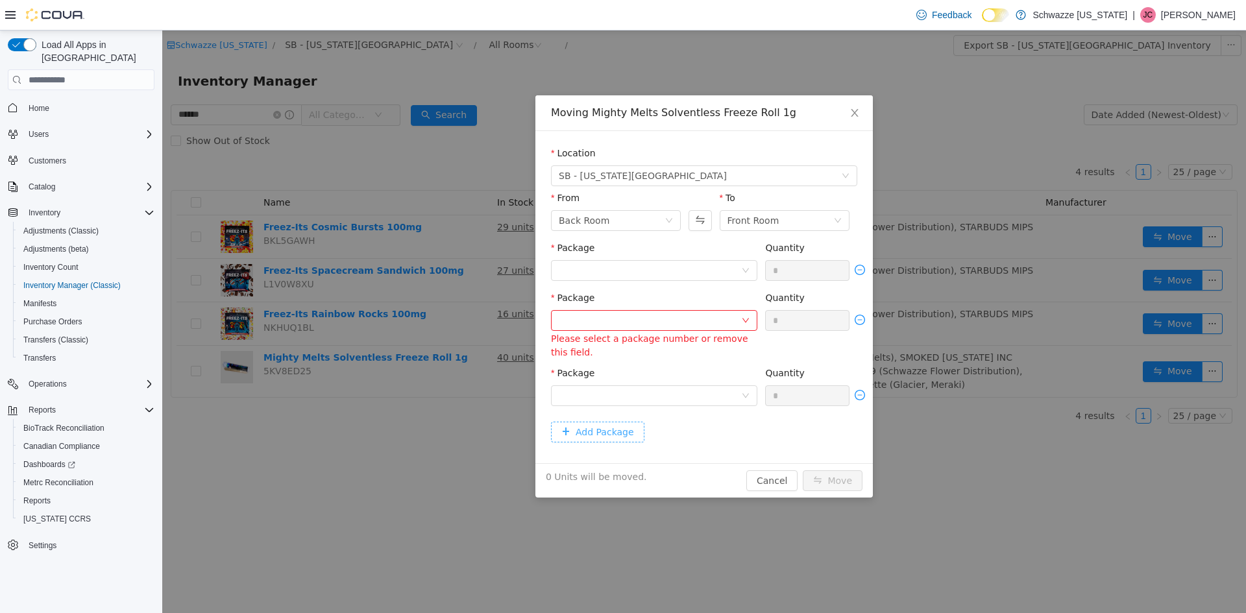
click at [614, 433] on button "Add Package" at bounding box center [597, 432] width 93 height 21
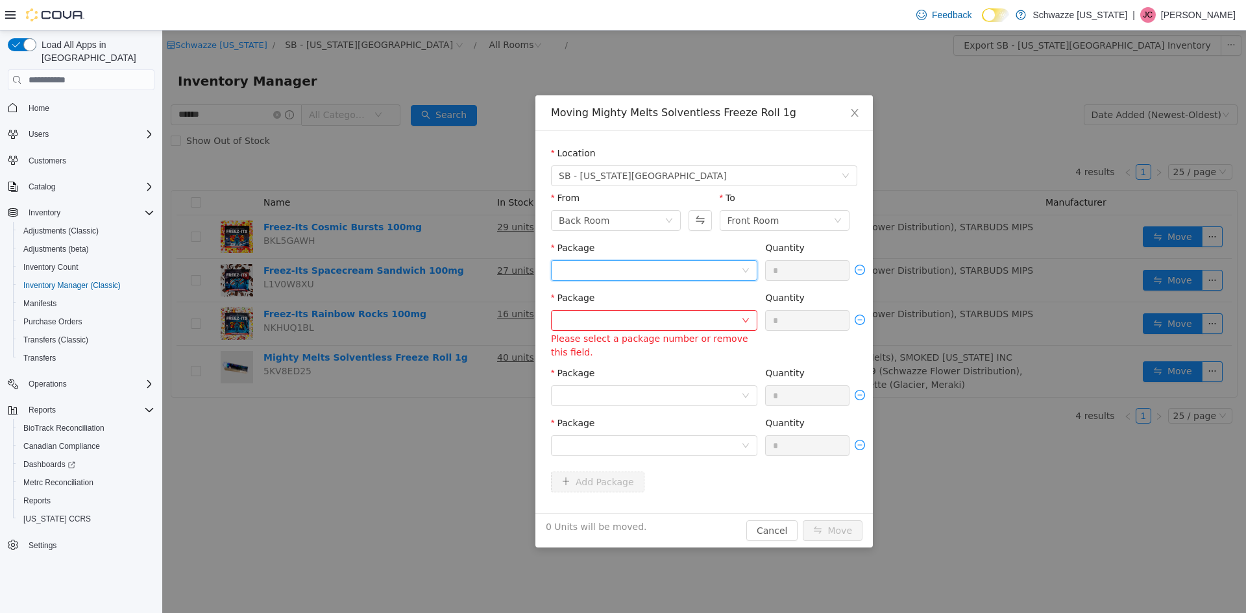
click at [609, 269] on div at bounding box center [650, 270] width 182 height 19
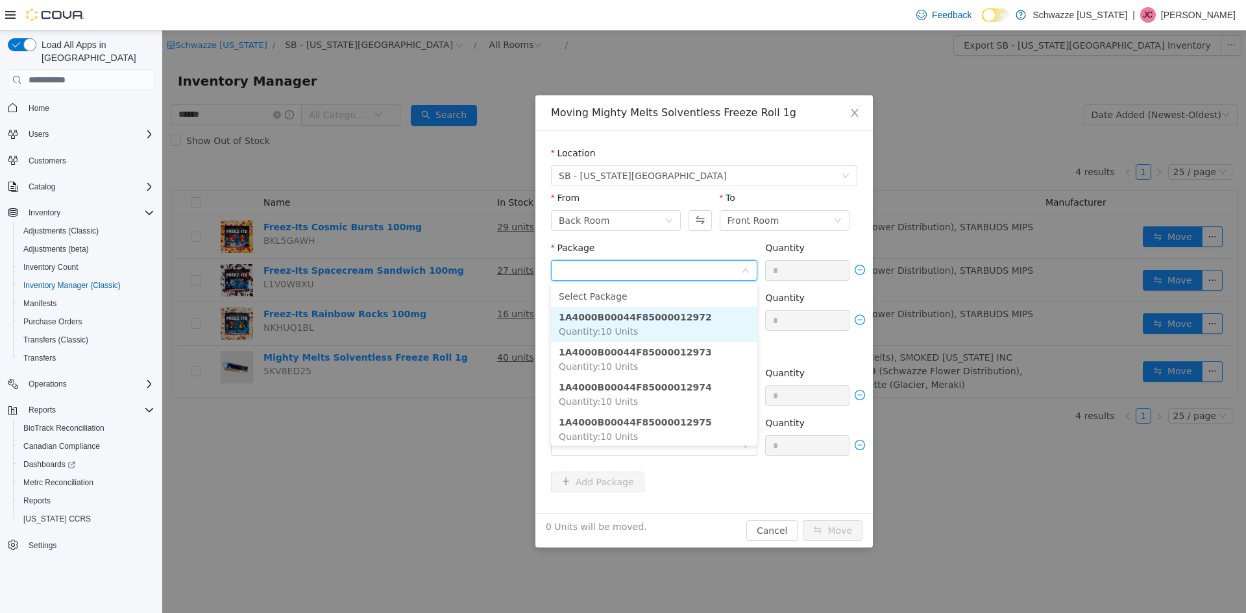
drag, startPoint x: 620, startPoint y: 311, endPoint x: 619, endPoint y: 319, distance: 7.8
click at [620, 312] on strong "1A4000B00044F85000012972" at bounding box center [635, 317] width 153 height 10
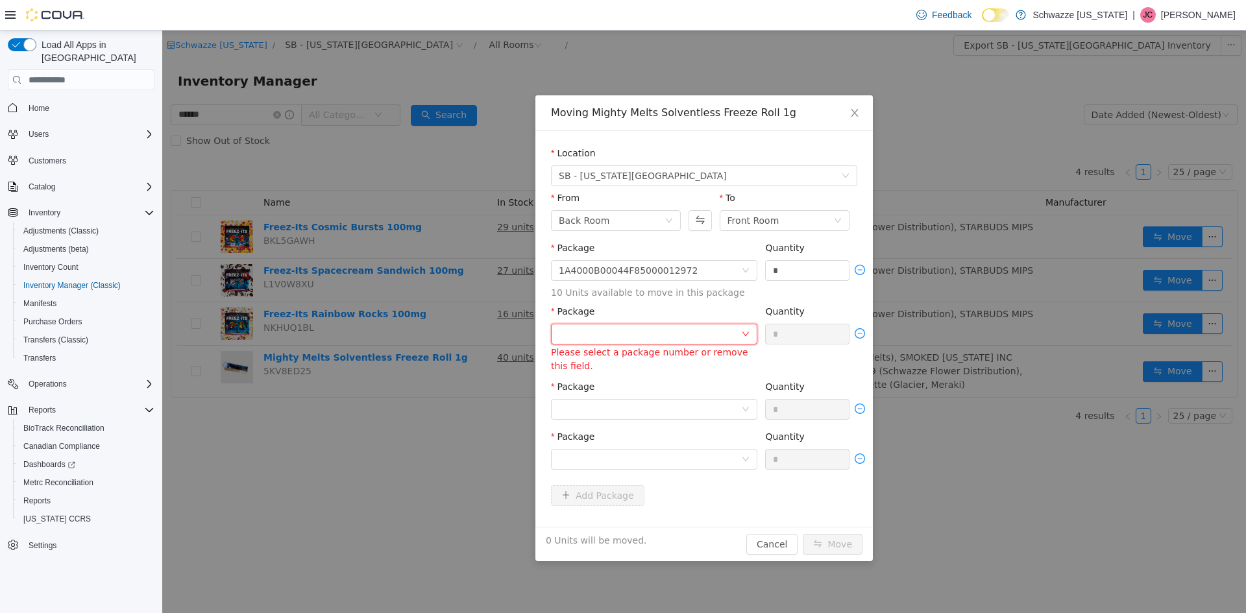
click at [615, 335] on div at bounding box center [650, 334] width 182 height 19
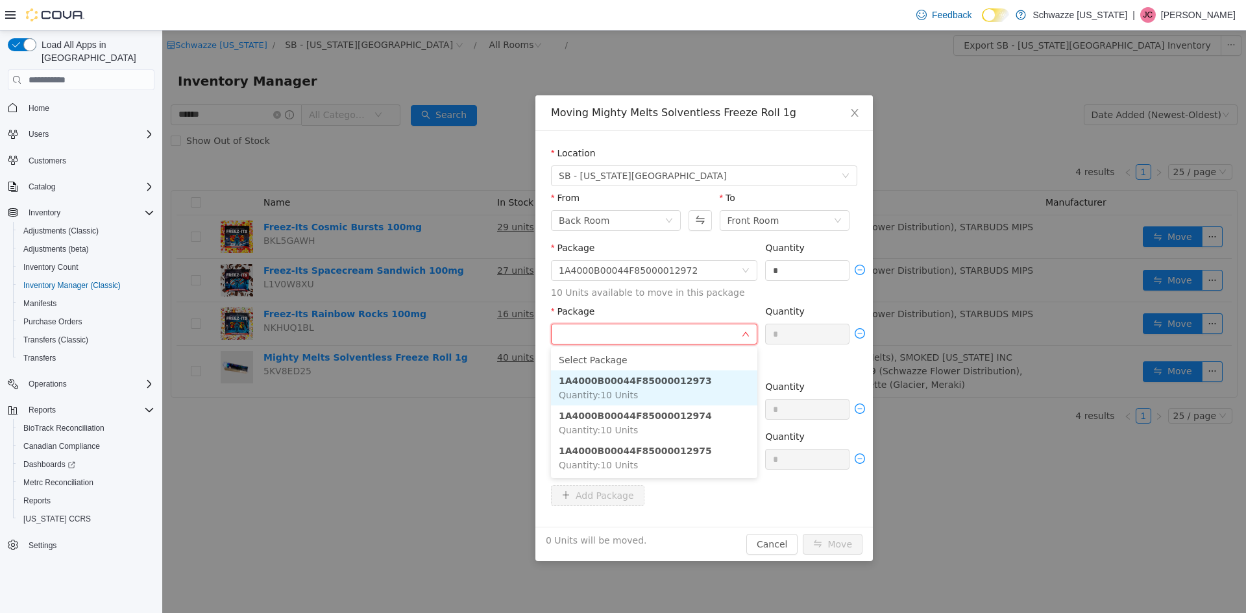
click at [614, 395] on span "Quantity : 10 Units" at bounding box center [598, 395] width 79 height 10
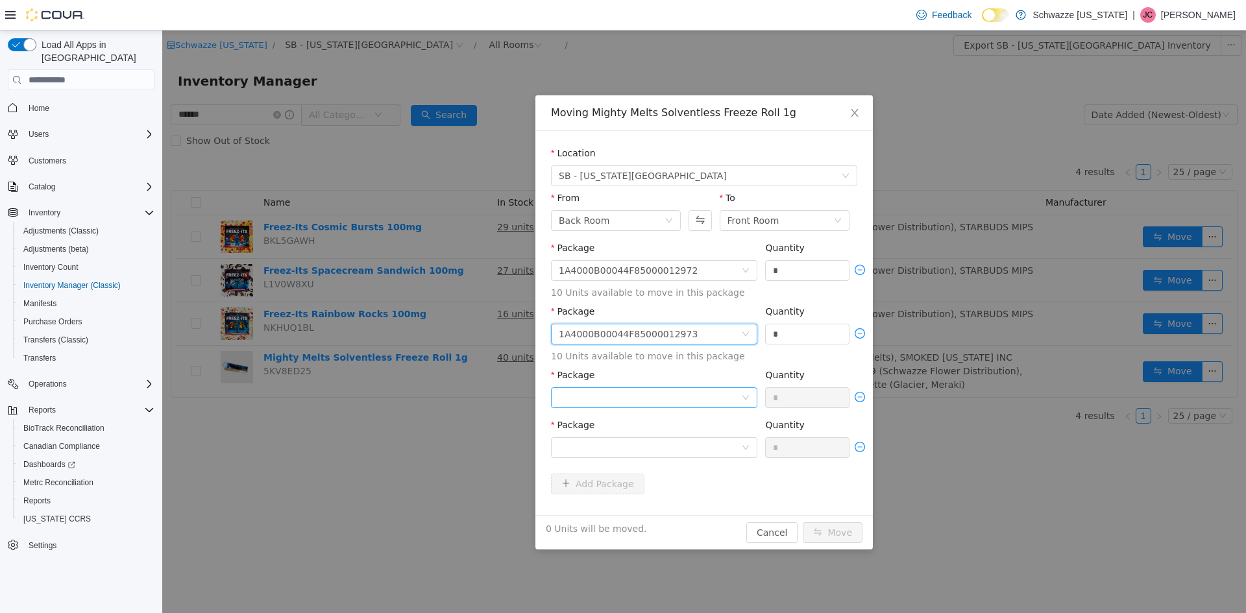
click at [616, 419] on div "Package" at bounding box center [654, 428] width 206 height 19
click at [618, 404] on div at bounding box center [650, 397] width 182 height 19
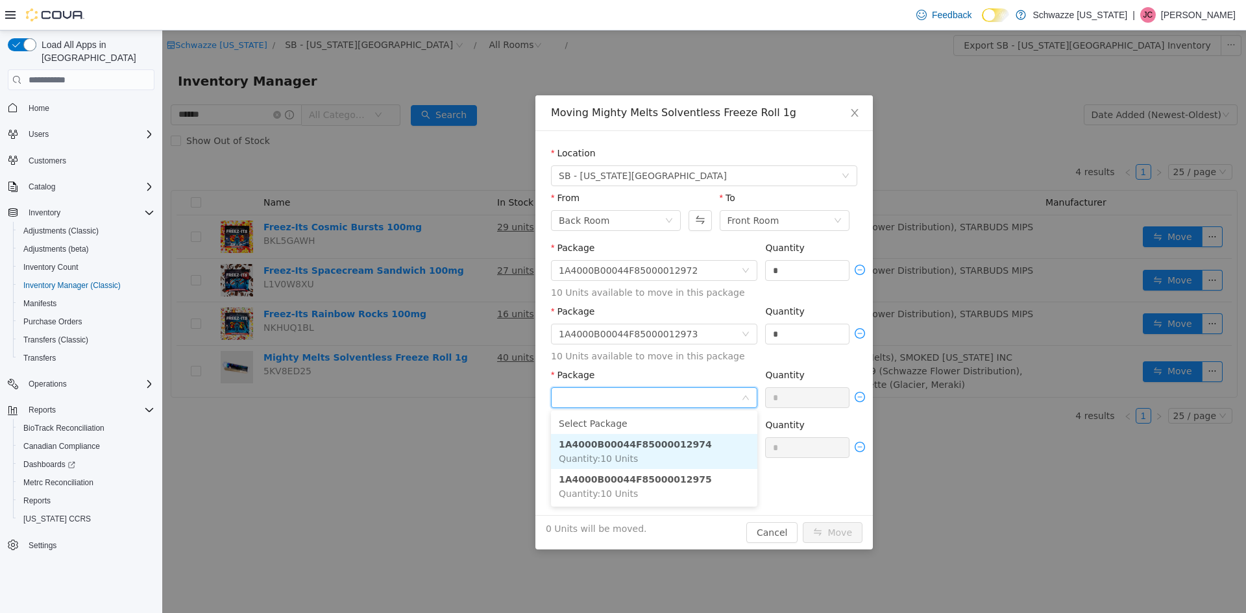
click at [622, 458] on span "Quantity : 10 Units" at bounding box center [598, 459] width 79 height 10
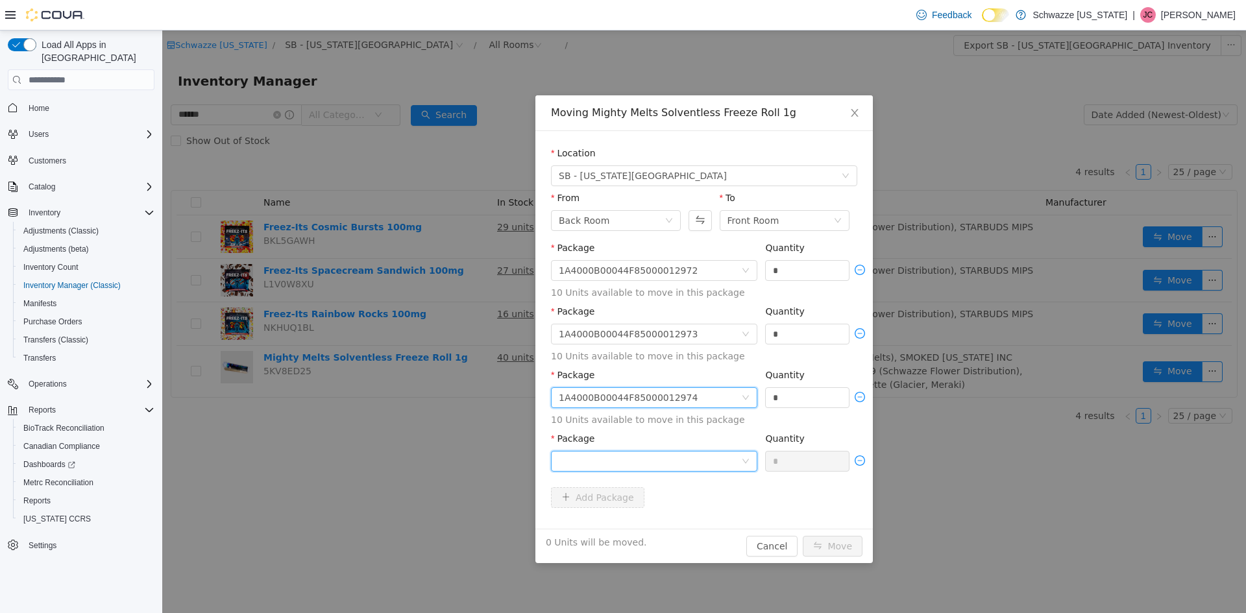
click at [624, 463] on div at bounding box center [650, 461] width 182 height 19
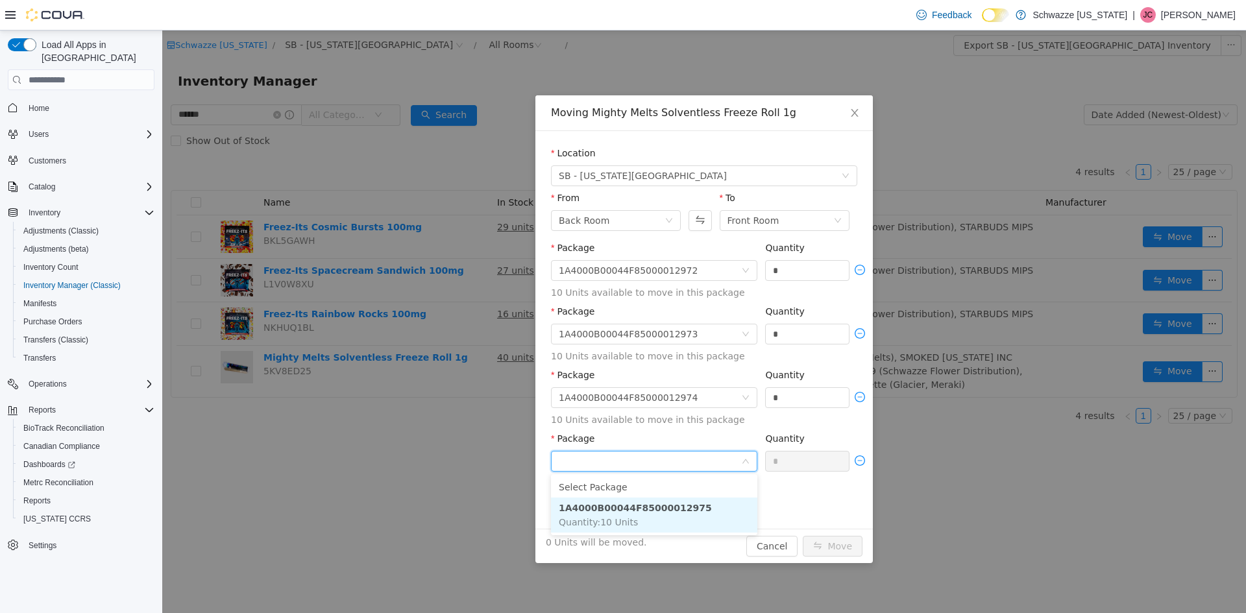
click at [646, 515] on li "1A4000B00044F85000012975 Quantity : 10 Units" at bounding box center [654, 515] width 206 height 35
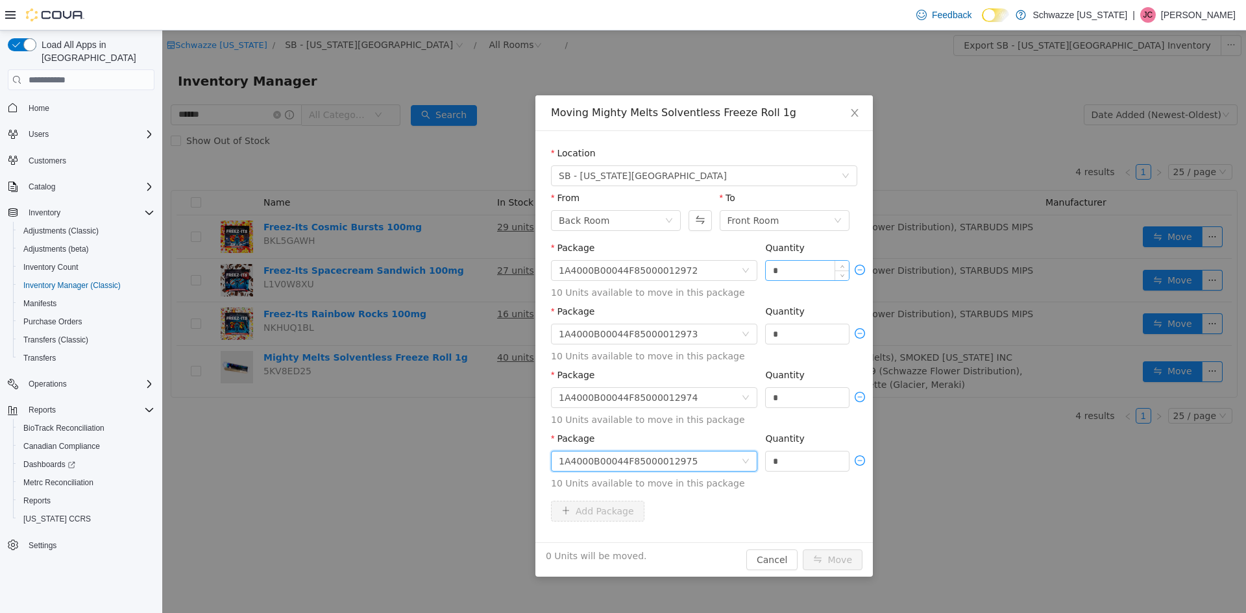
click at [787, 269] on input "*" at bounding box center [807, 270] width 83 height 19
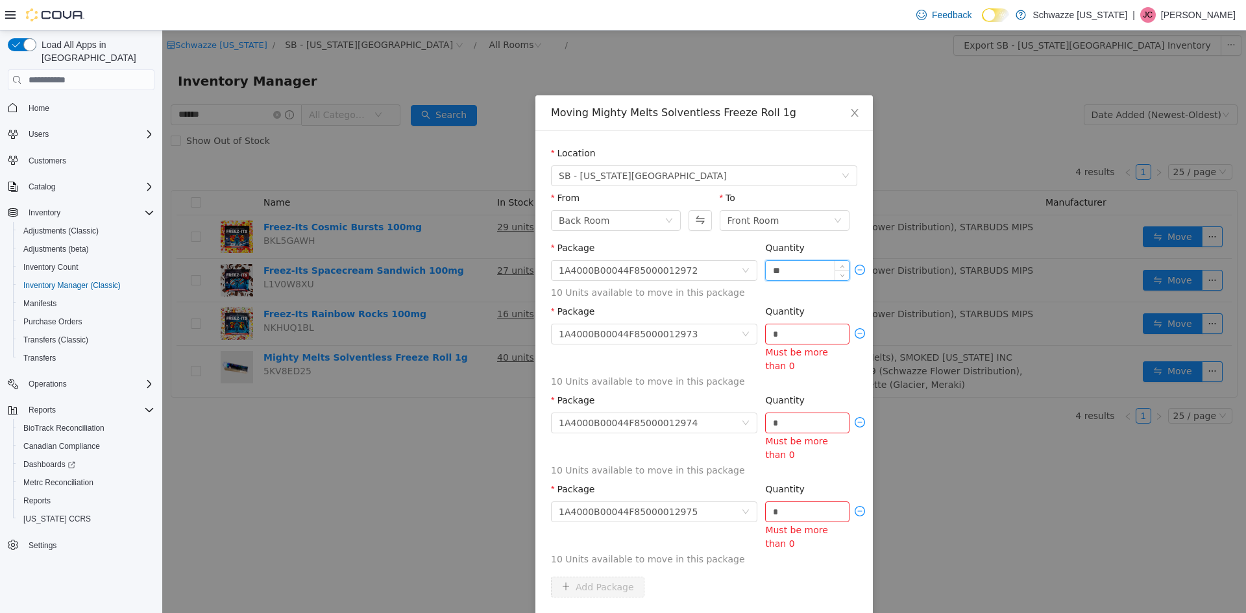
type input "**"
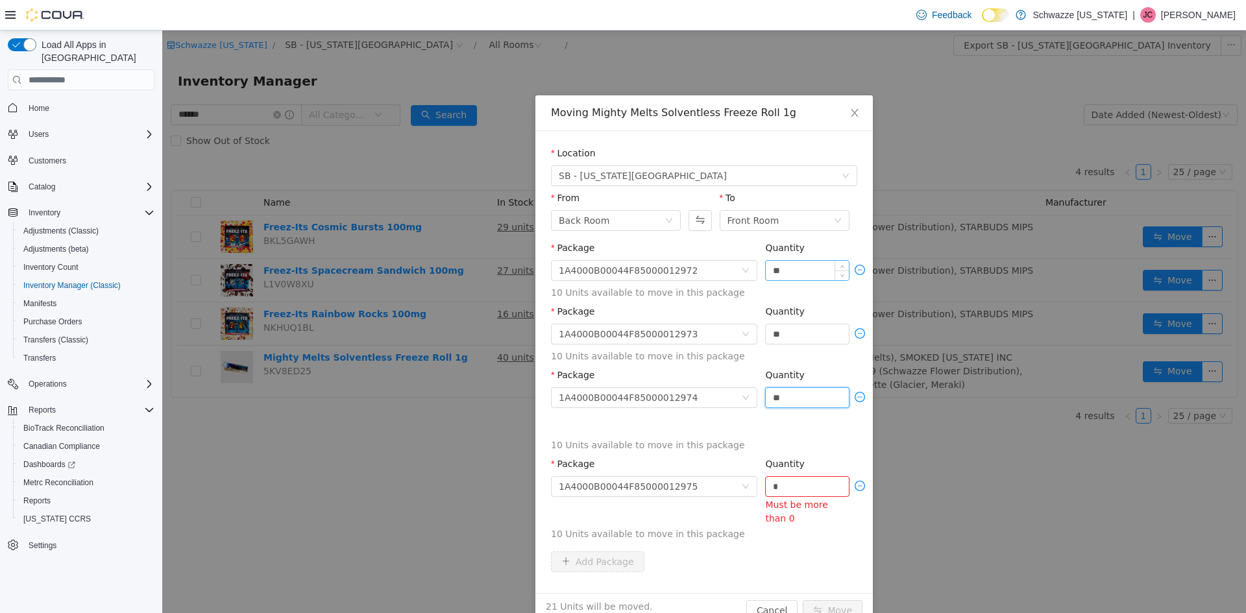
type input "**"
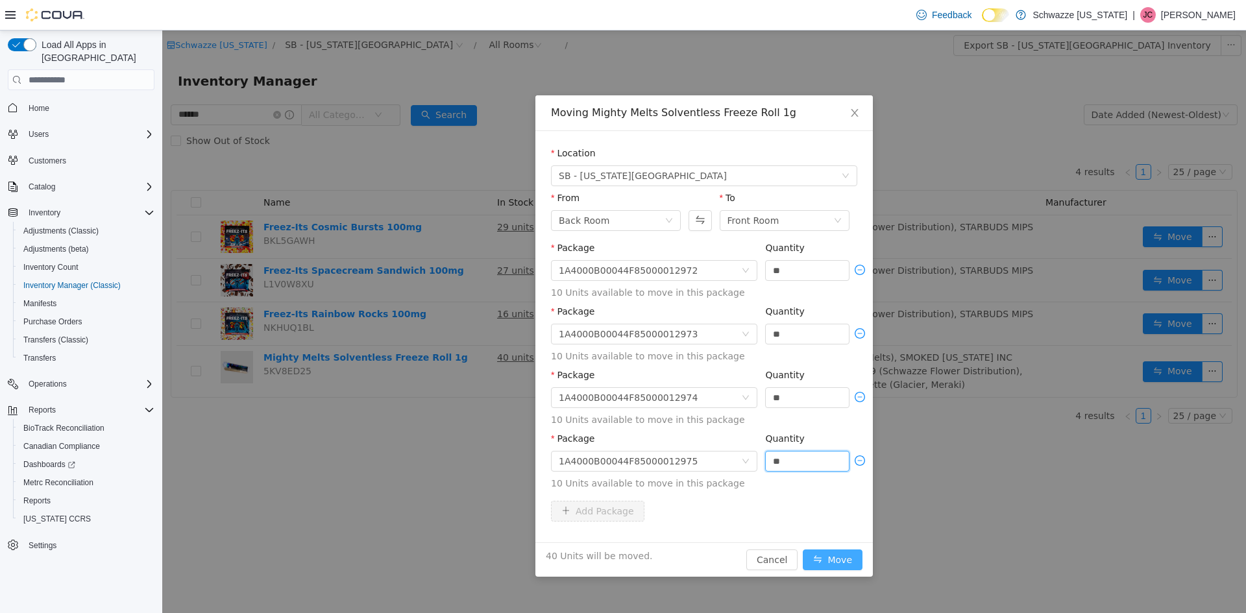
type input "**"
click at [839, 554] on button "Move" at bounding box center [833, 560] width 60 height 21
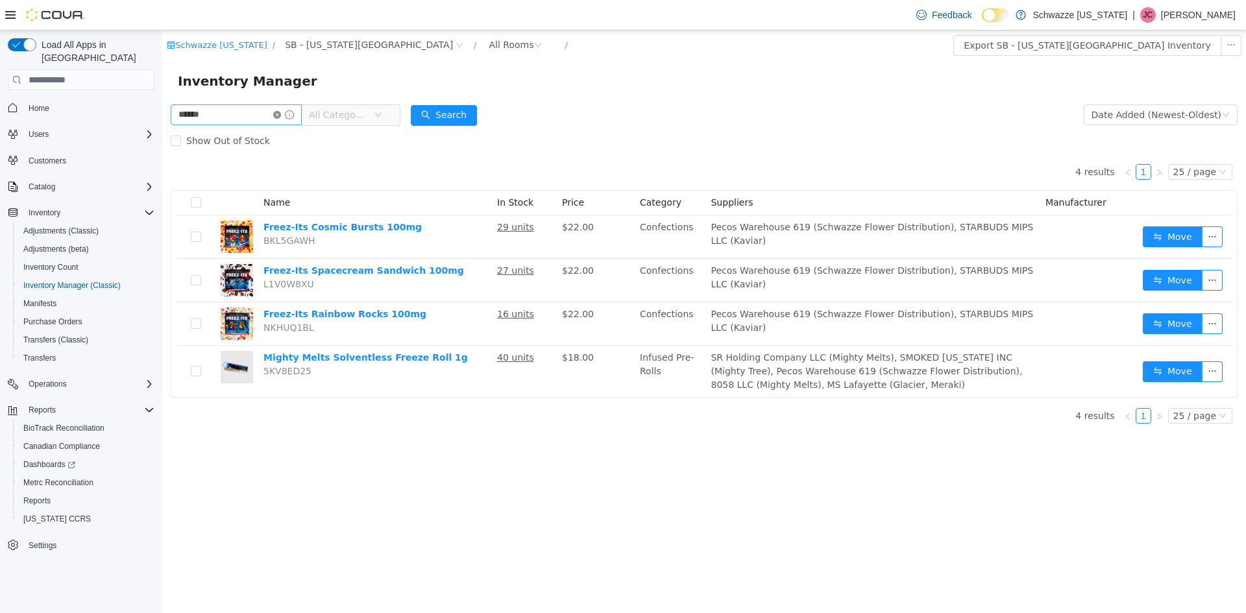
click at [281, 117] on icon "icon: close-circle" at bounding box center [277, 115] width 8 height 8
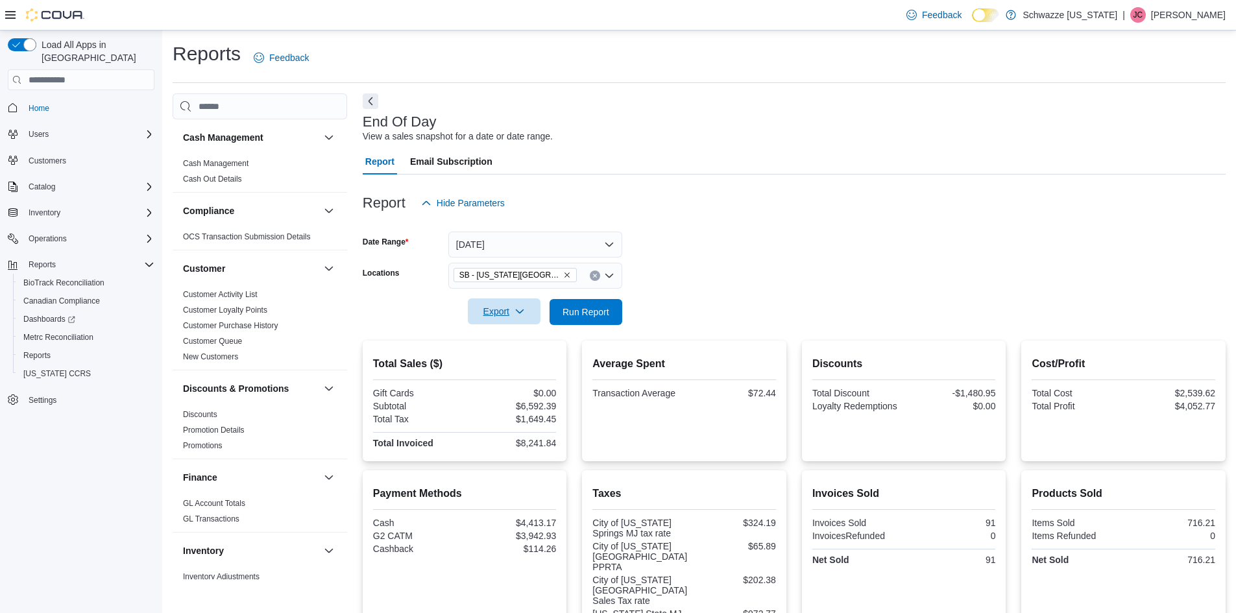
scroll to position [32, 0]
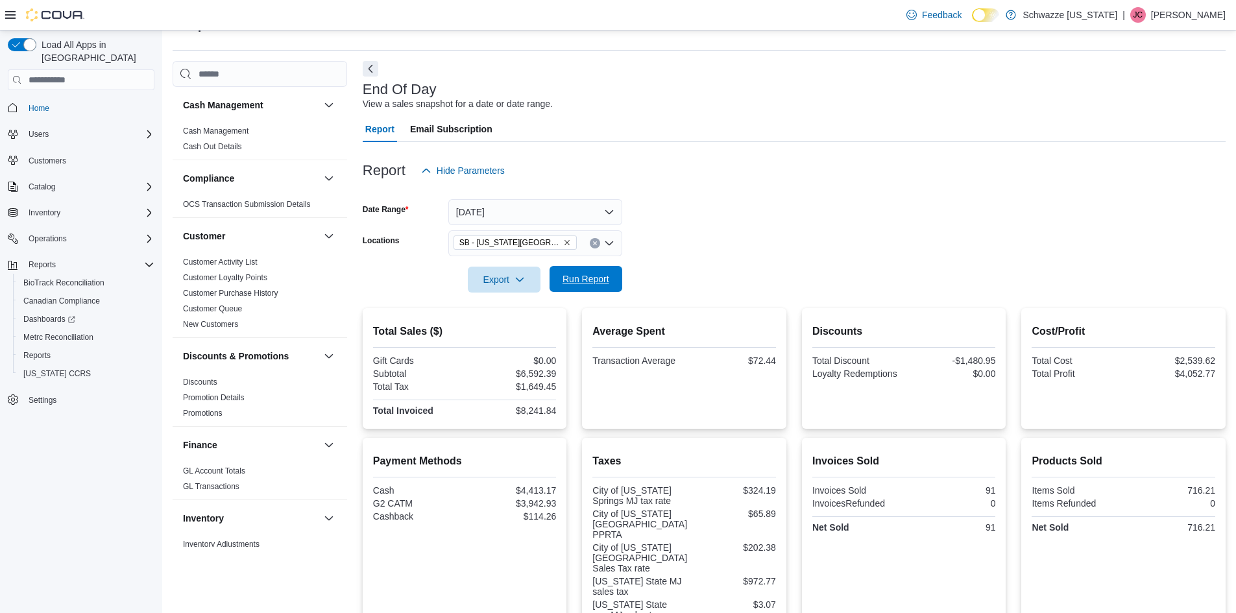
click at [584, 288] on span "Run Report" at bounding box center [586, 279] width 57 height 26
click at [509, 382] on div "$2,238.40" at bounding box center [511, 387] width 89 height 10
click at [595, 284] on span "Run Report" at bounding box center [586, 279] width 47 height 13
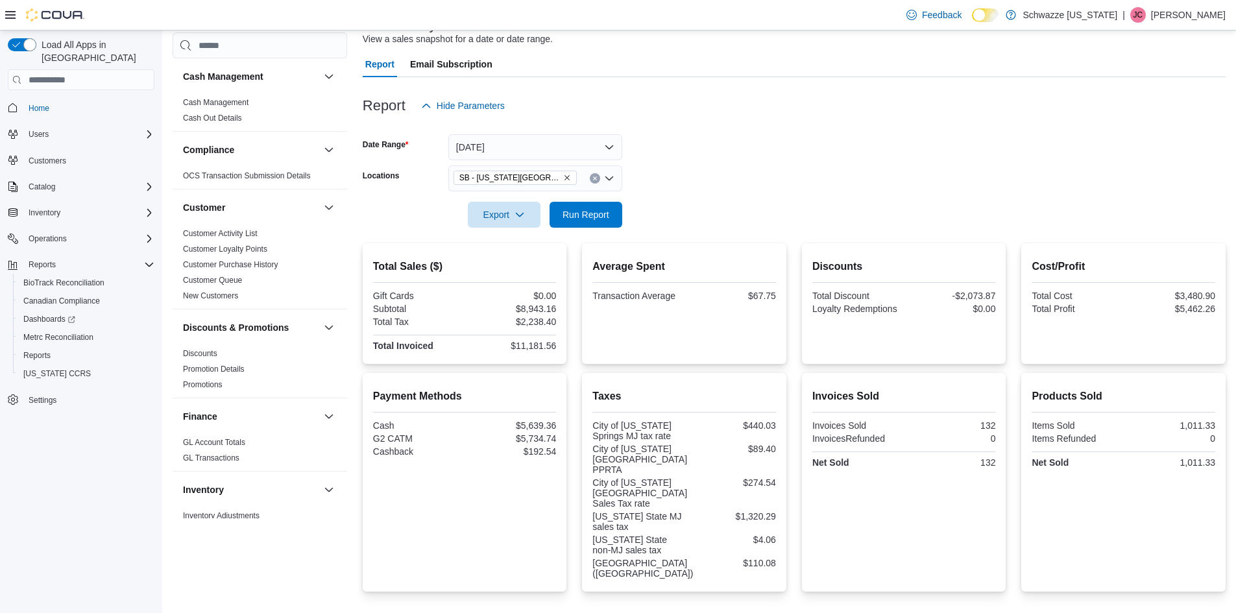
click at [559, 309] on div "Total Sales ($) Gift Cards $0.00 Subtotal $8,943.16 Total Tax $2,238.40 Total I…" at bounding box center [465, 303] width 204 height 121
drag, startPoint x: 559, startPoint y: 309, endPoint x: 522, endPoint y: 312, distance: 37.1
click at [522, 312] on div "Total Sales ($) Gift Cards $0.00 Subtotal $8,943.16 Total Tax $2,238.40 Total I…" at bounding box center [465, 303] width 204 height 121
click at [427, 219] on div "Export Run Report" at bounding box center [493, 215] width 260 height 26
click at [432, 243] on div at bounding box center [794, 236] width 863 height 16
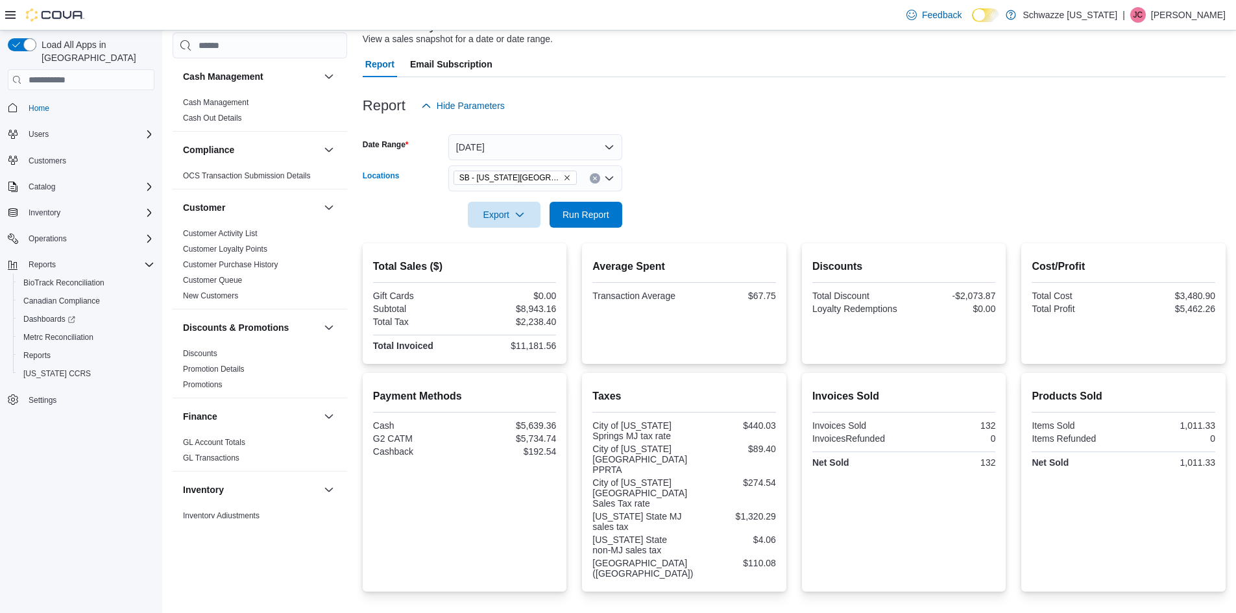
click at [589, 180] on div "SB - [US_STATE][GEOGRAPHIC_DATA]" at bounding box center [535, 179] width 174 height 26
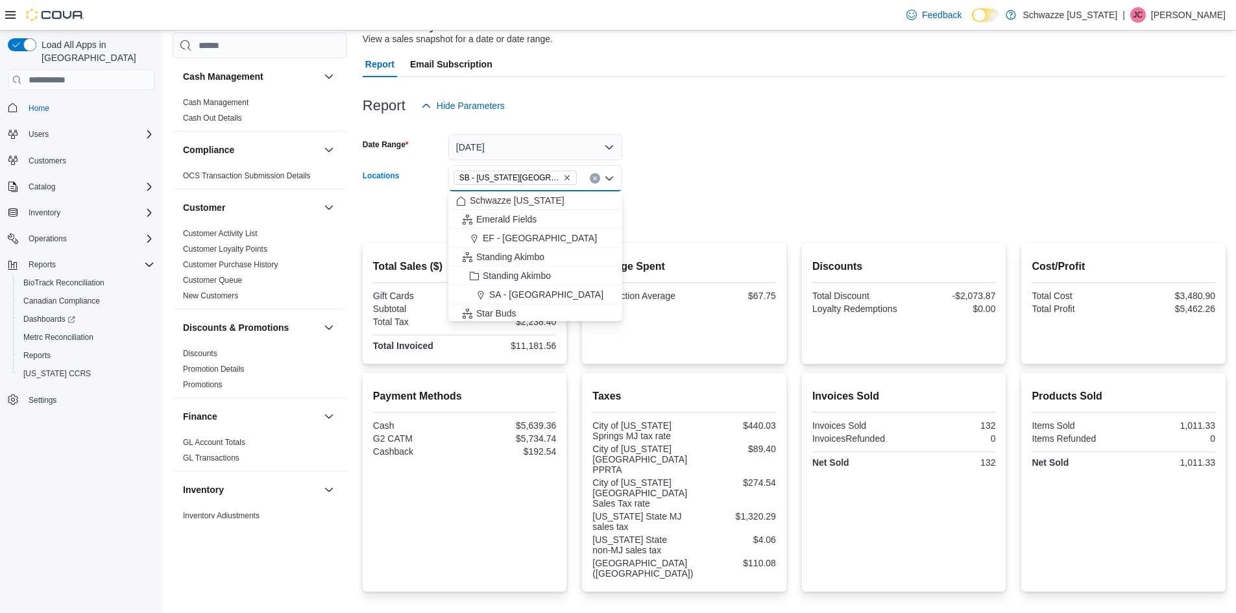
click at [786, 190] on form "Date Range Today Locations SB - Colorado Springs Combo box. Selected. SB - Colo…" at bounding box center [794, 173] width 863 height 109
